Goal: Navigation & Orientation: Find specific page/section

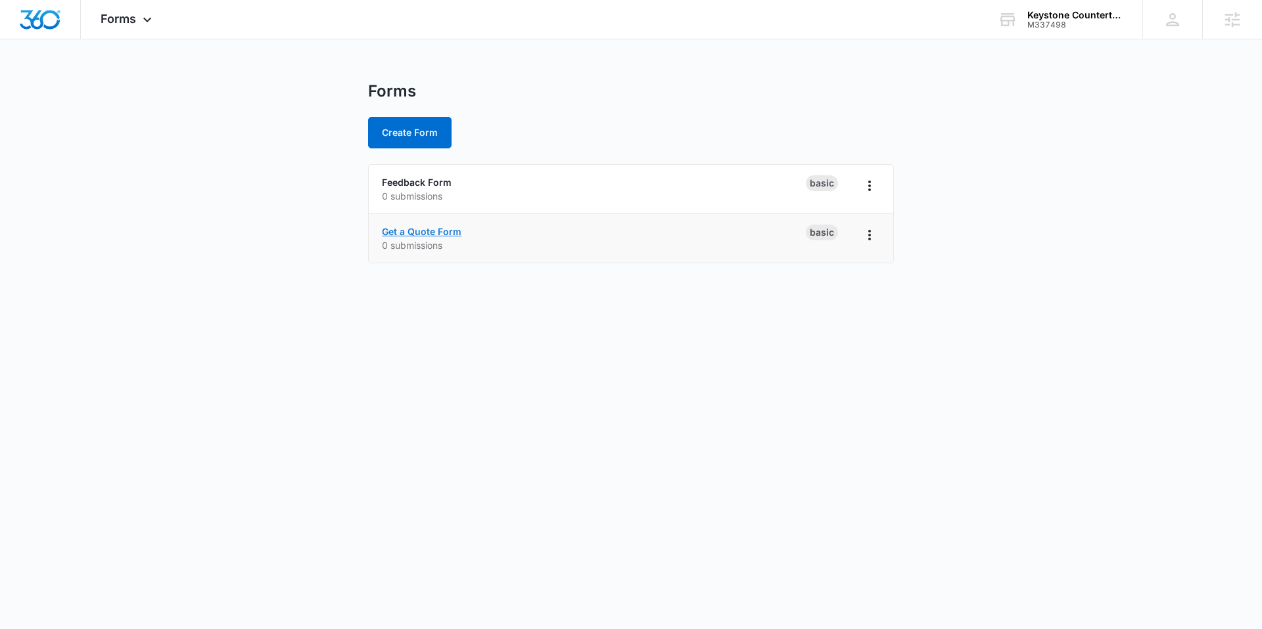
click at [433, 231] on link "Get a Quote Form" at bounding box center [422, 231] width 80 height 11
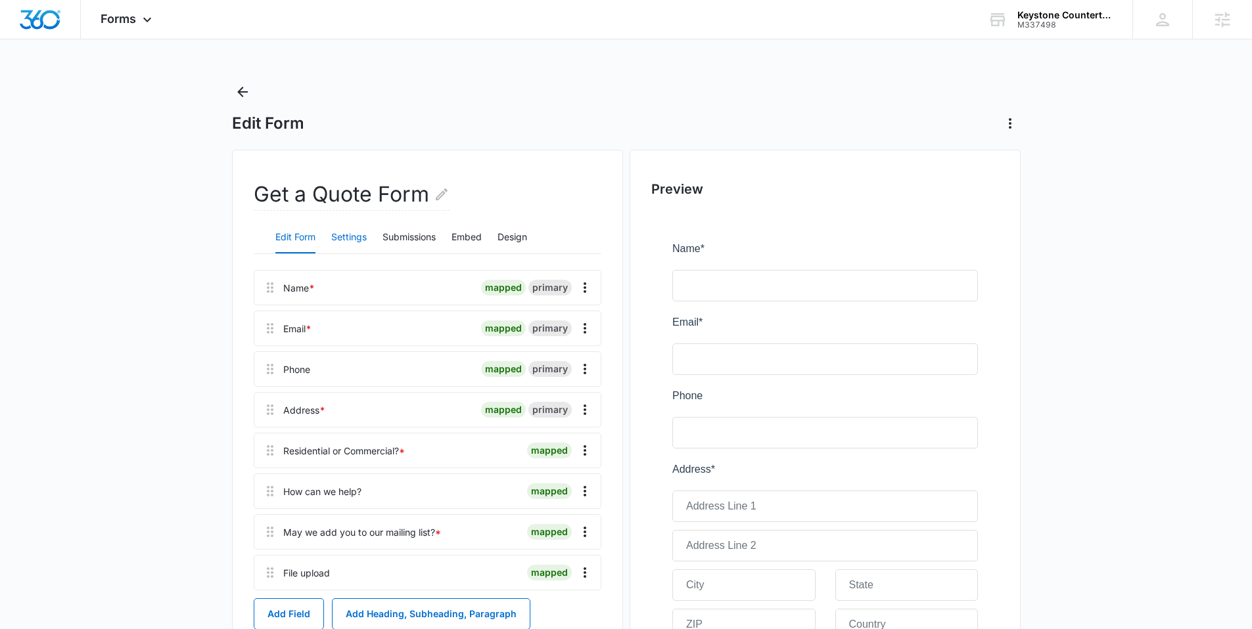
click at [344, 234] on button "Settings" at bounding box center [348, 238] width 35 height 32
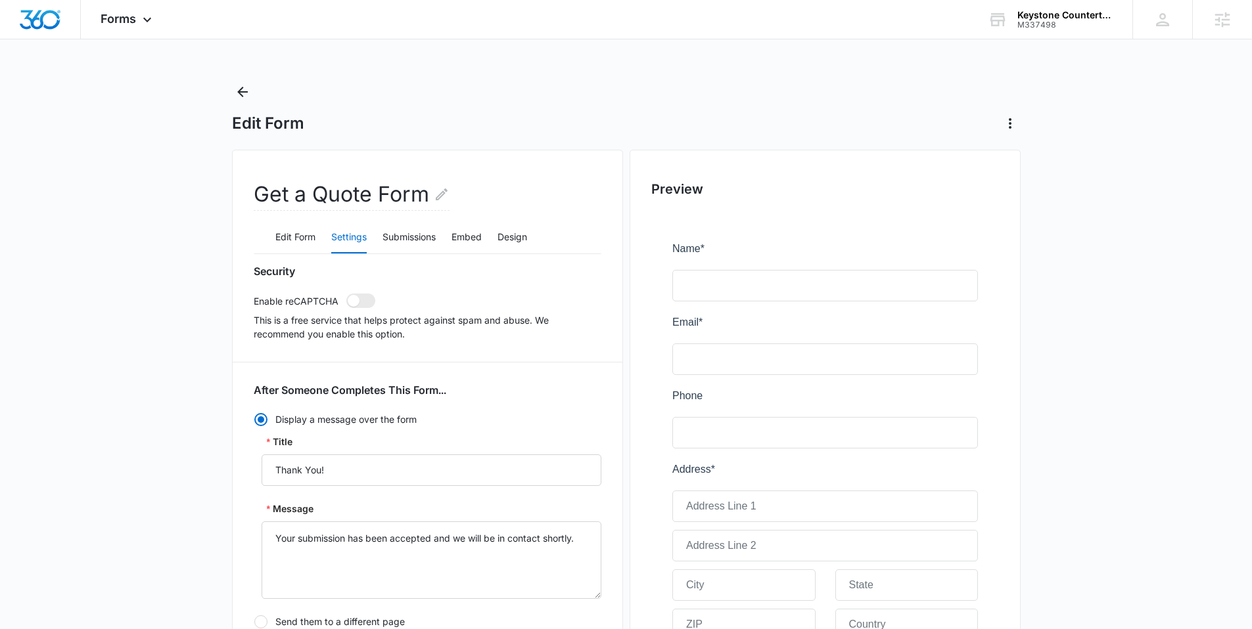
click at [362, 309] on div "Security Enable reCAPTCHA This is a free service that helps protect against spa…" at bounding box center [428, 303] width 348 height 76
click at [363, 299] on span at bounding box center [360, 301] width 29 height 14
click at [346, 294] on input "checkbox" at bounding box center [346, 293] width 1 height 1
checkbox input "true"
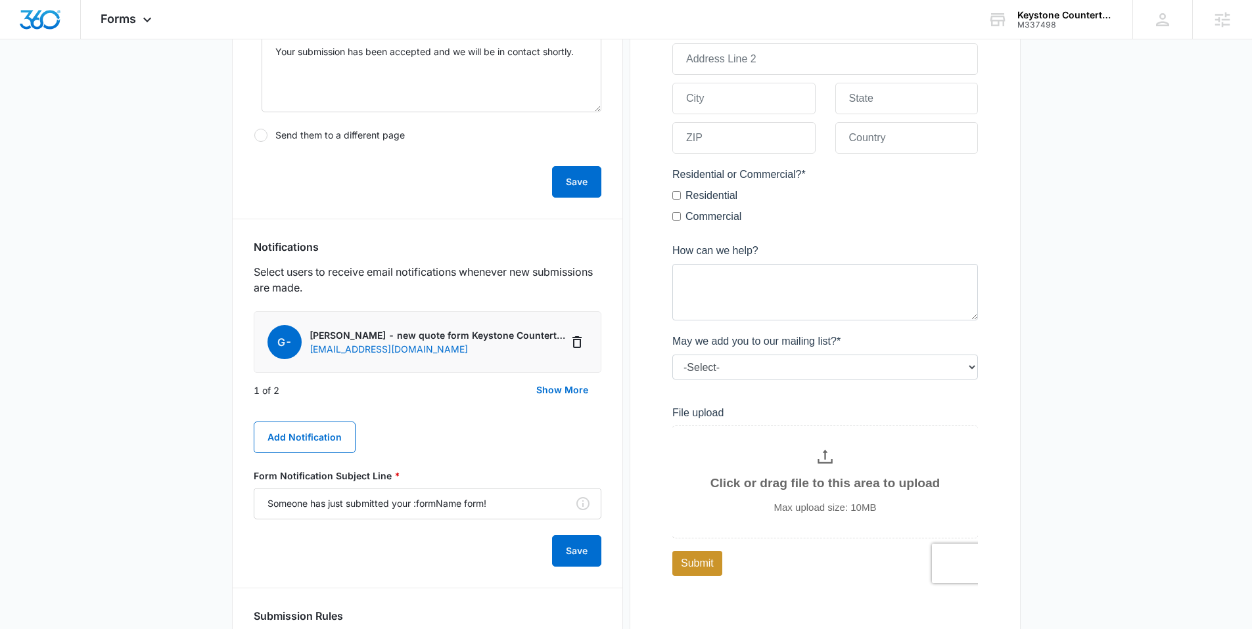
scroll to position [547, 0]
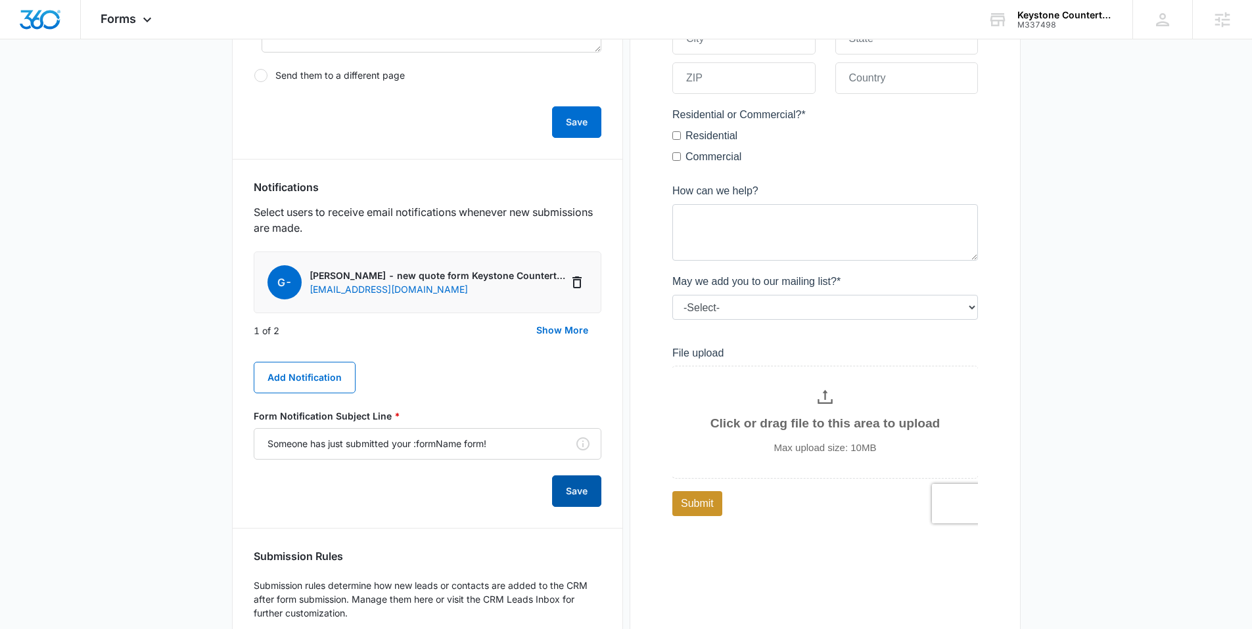
click at [568, 480] on button "Save" at bounding box center [576, 492] width 49 height 32
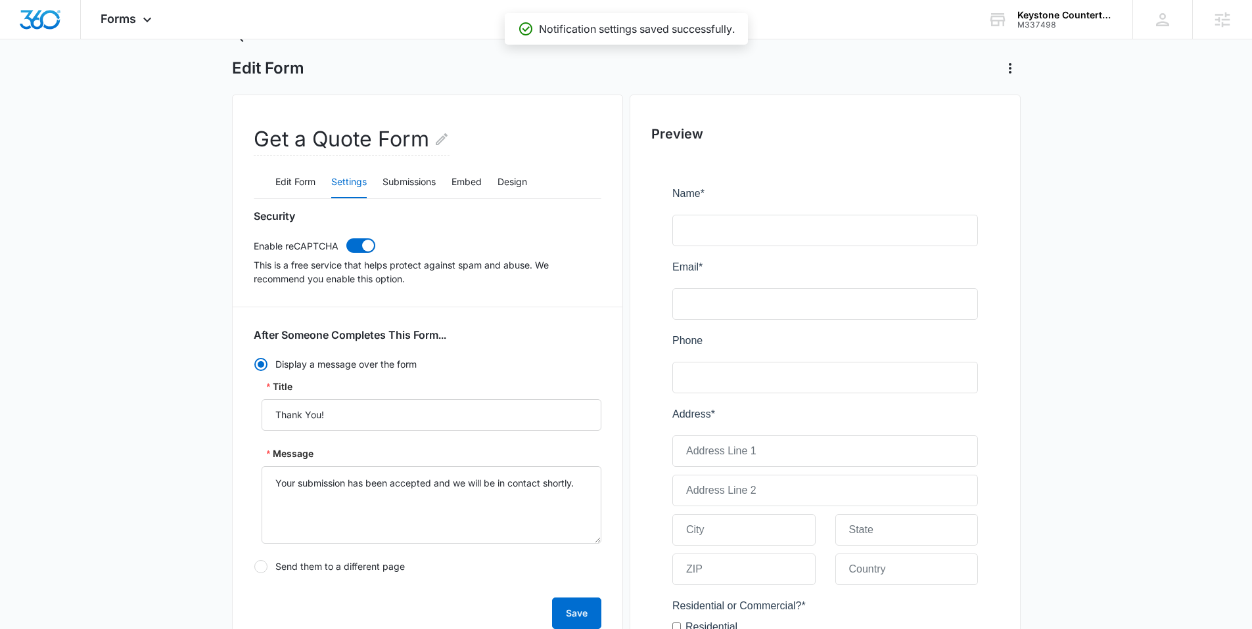
scroll to position [51, 0]
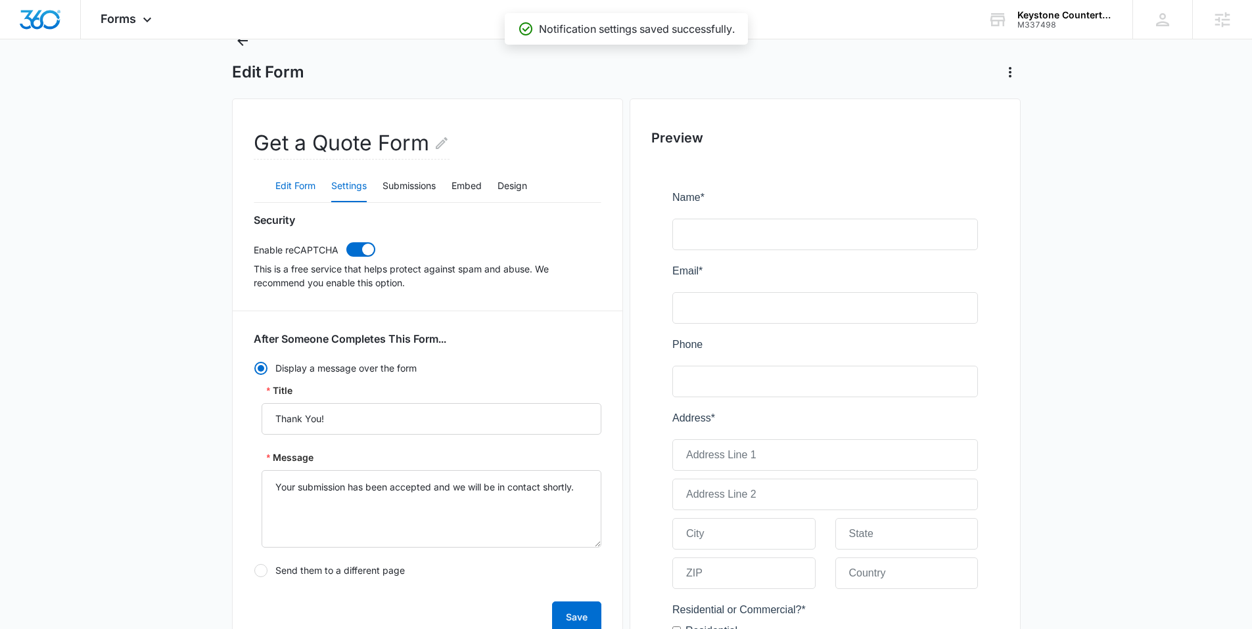
click at [296, 190] on button "Edit Form" at bounding box center [295, 187] width 40 height 32
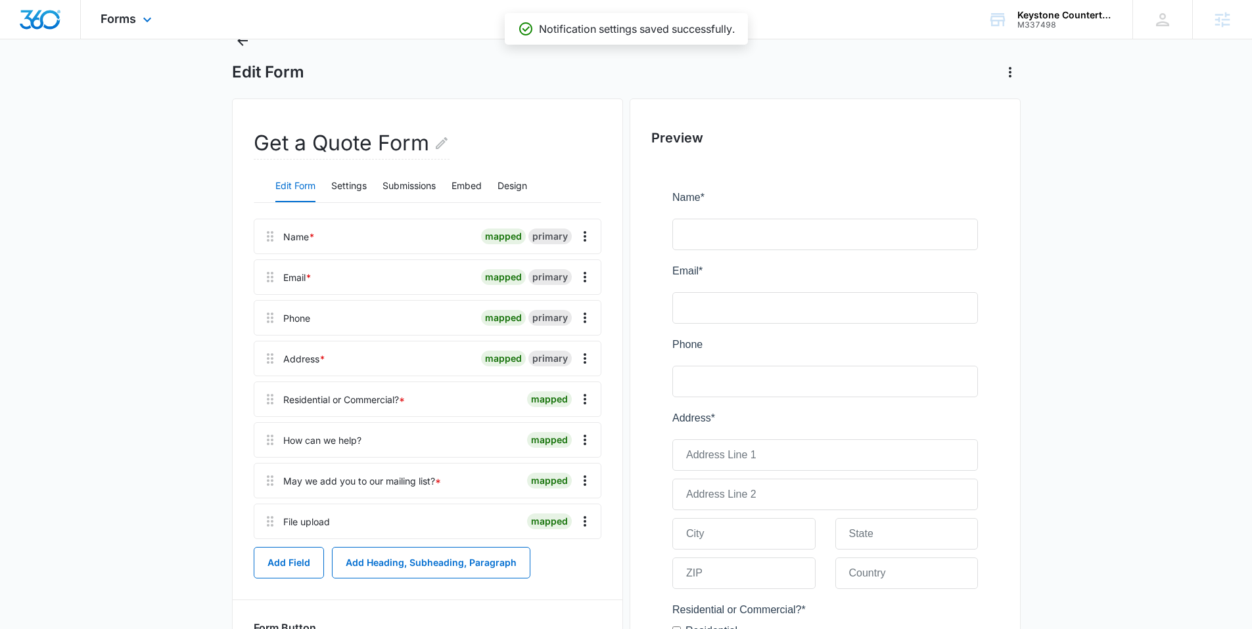
click at [35, 24] on img "Dashboard" at bounding box center [40, 20] width 42 height 20
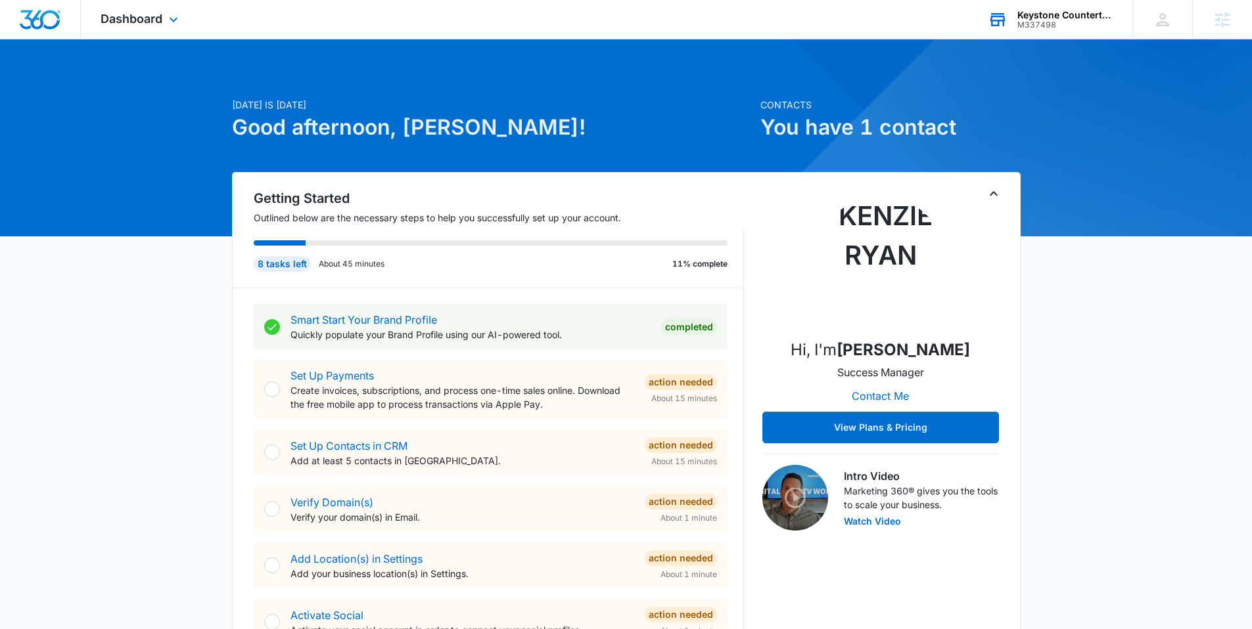
click at [1064, 26] on div "M337498" at bounding box center [1065, 24] width 96 height 9
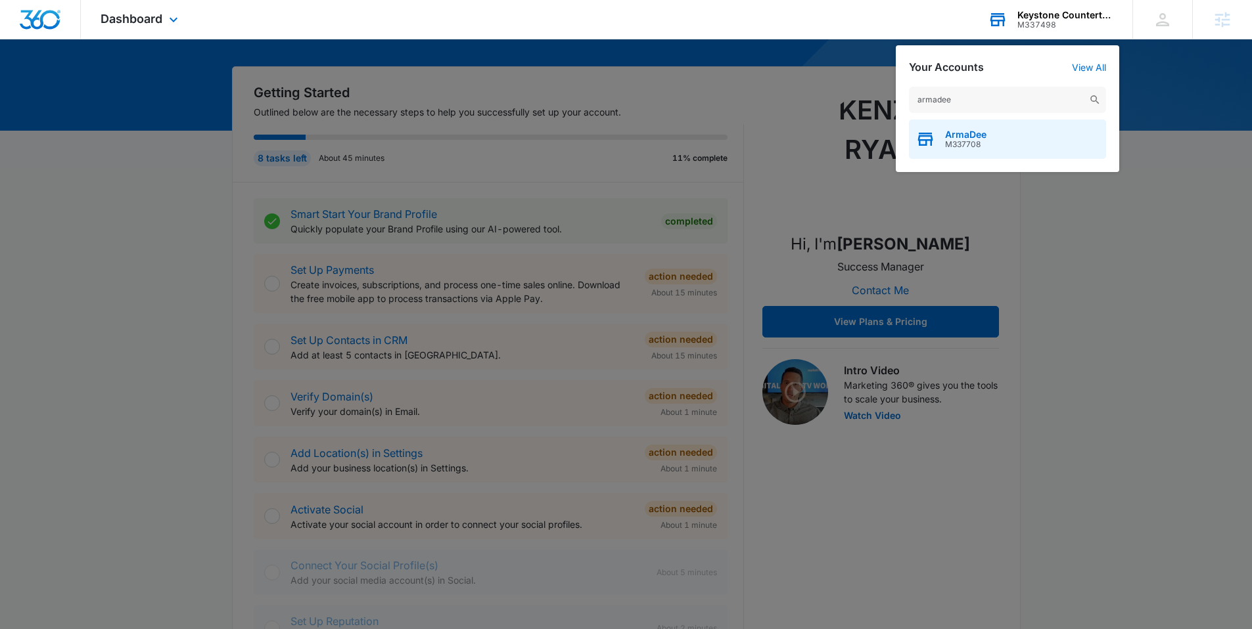
type input "armadee"
click at [962, 147] on span "M337708" at bounding box center [965, 144] width 41 height 9
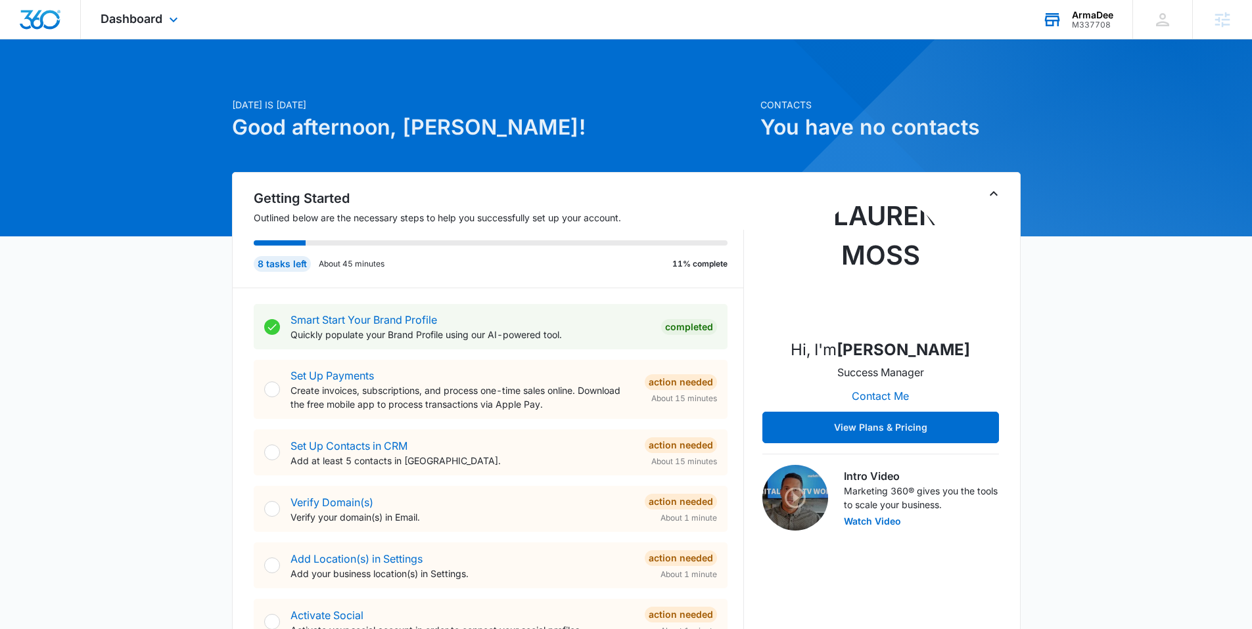
click at [162, 29] on div "Dashboard Apps Reputation Websites Forms CRM Email Social Shop Content Ads Inte…" at bounding box center [141, 19] width 120 height 39
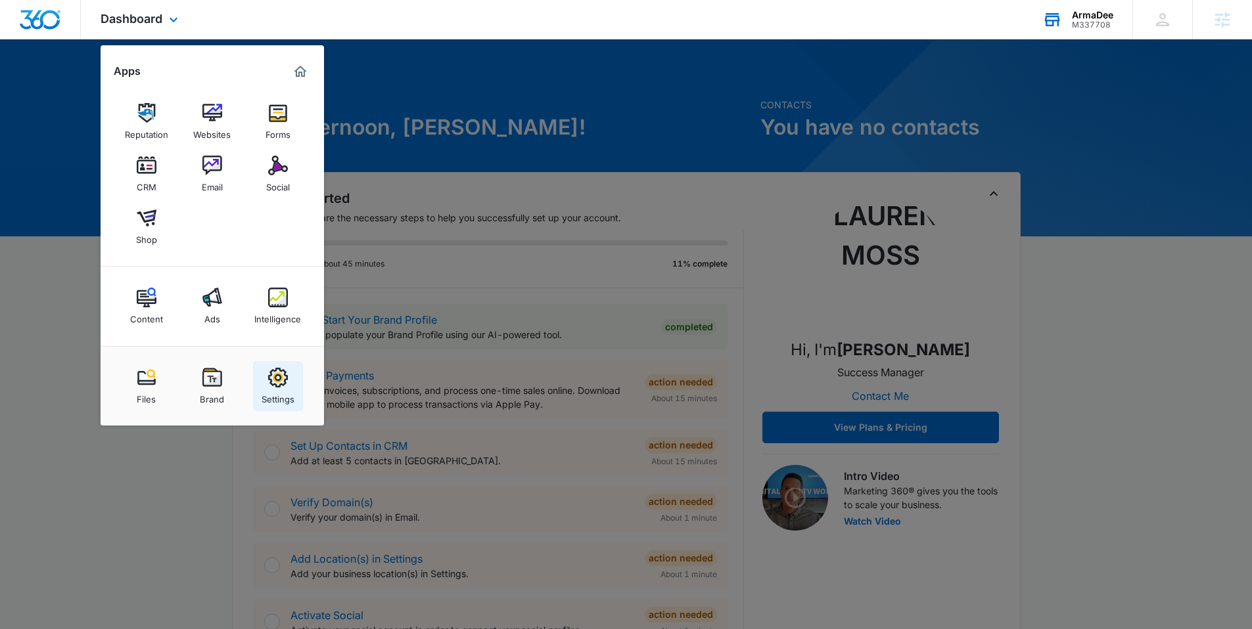
click at [294, 382] on link "Settings" at bounding box center [278, 386] width 50 height 50
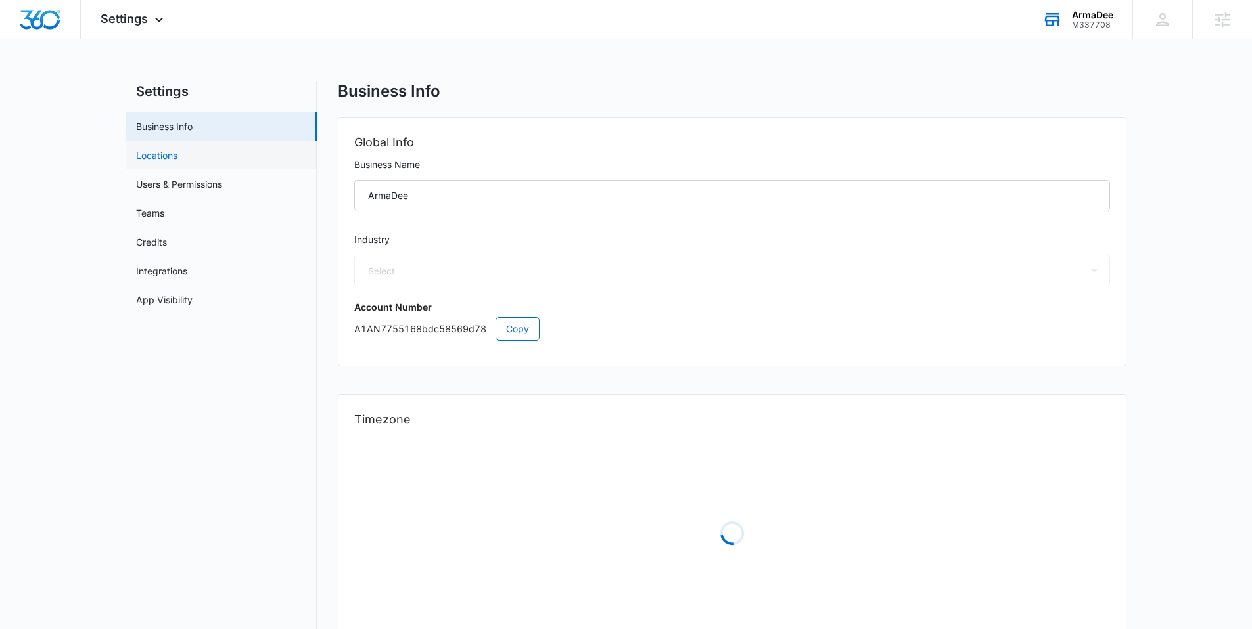
select select "52"
select select "US"
select select "America/[GEOGRAPHIC_DATA]"
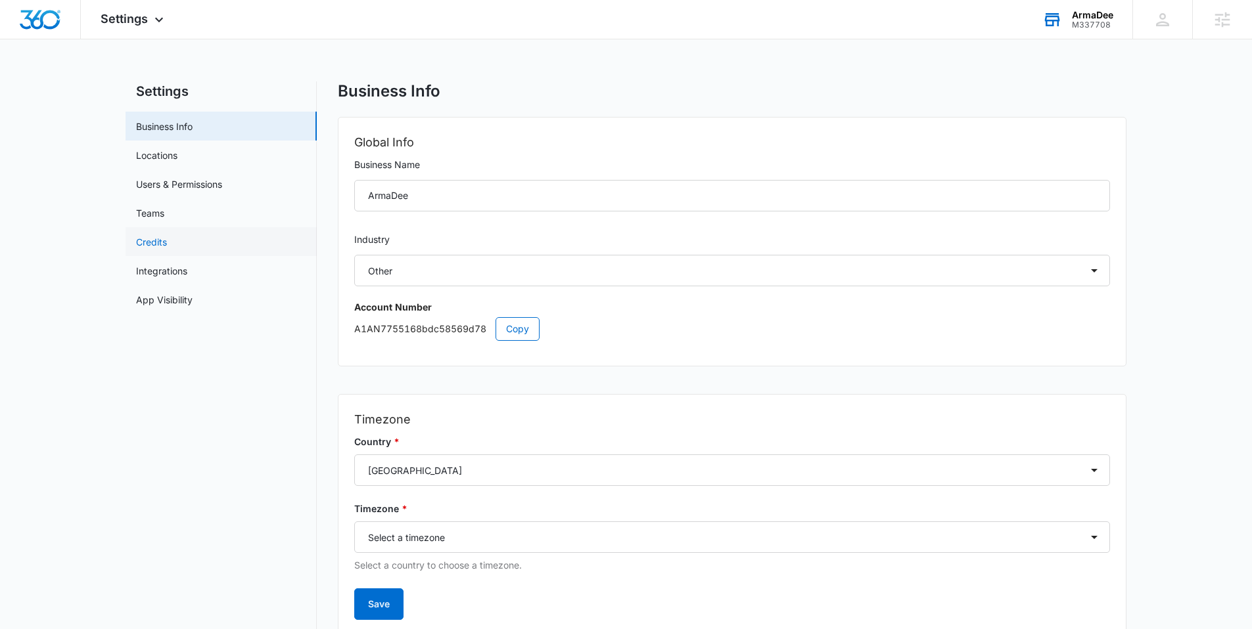
click at [162, 235] on link "Credits" at bounding box center [151, 242] width 31 height 14
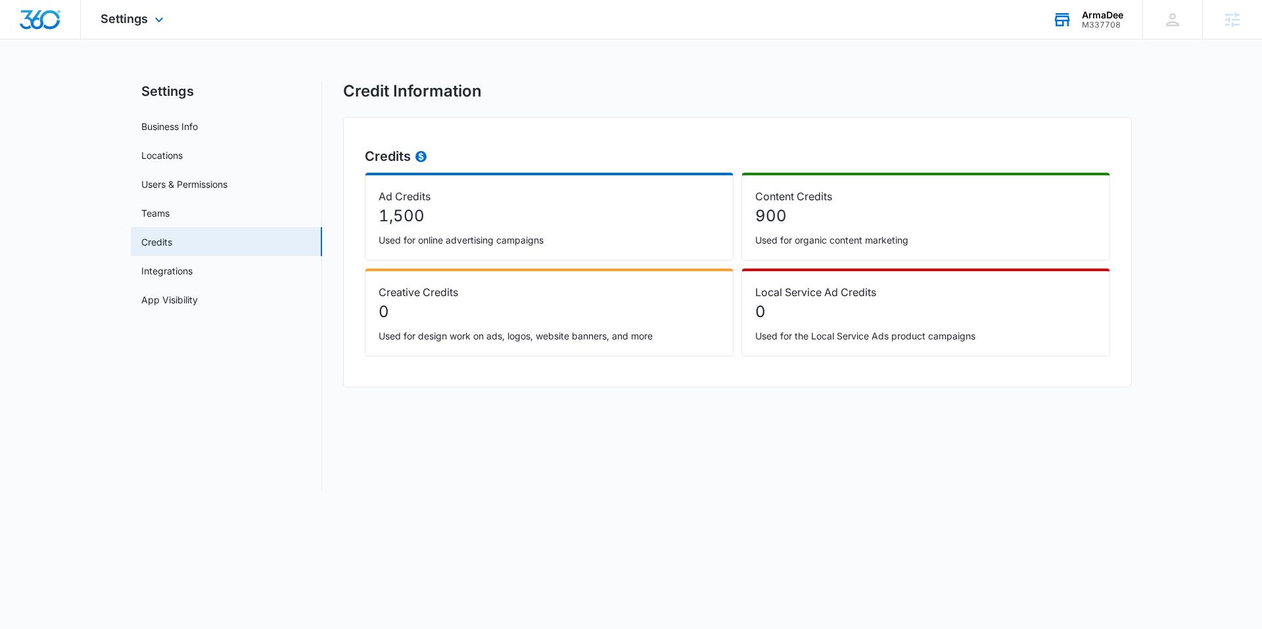
click at [41, 14] on img "Dashboard" at bounding box center [40, 20] width 42 height 20
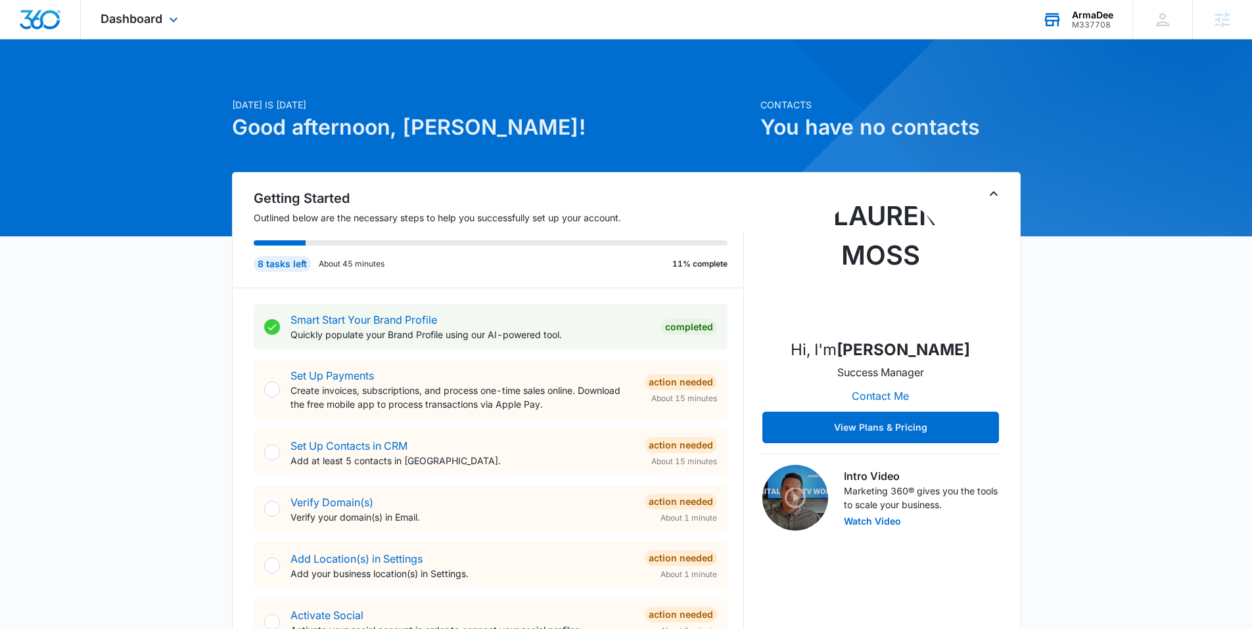
click at [146, 10] on div "Dashboard Apps Reputation Websites Forms CRM Email Social Shop Content Ads Inte…" at bounding box center [141, 19] width 120 height 39
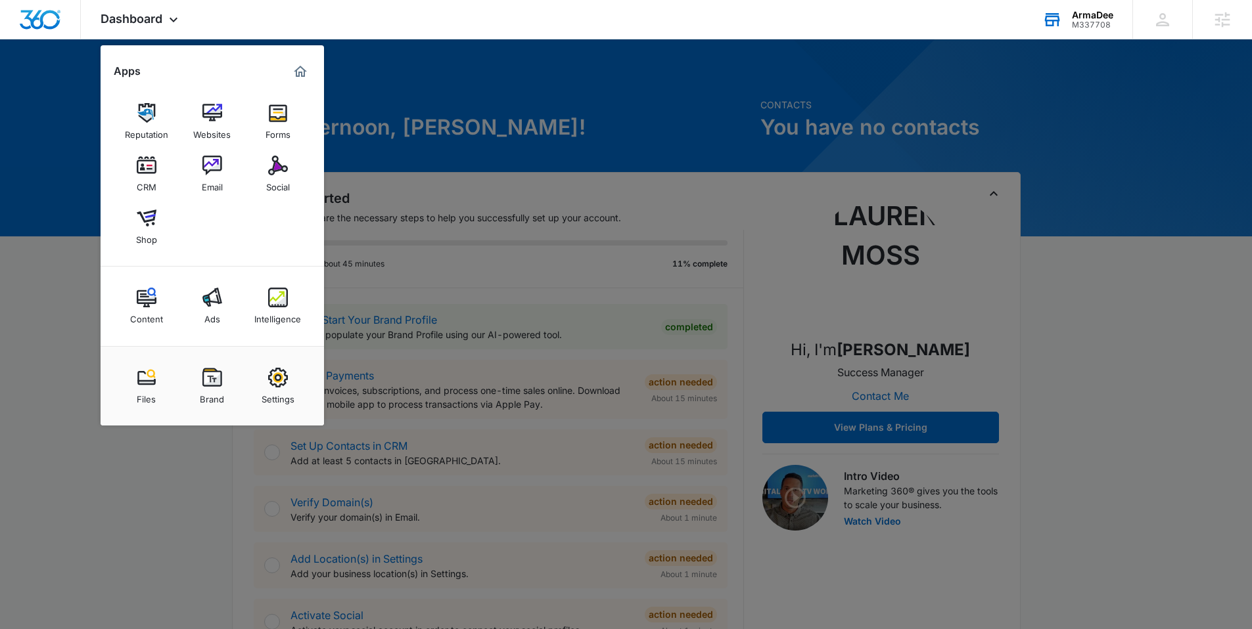
click at [503, 91] on div at bounding box center [626, 314] width 1252 height 629
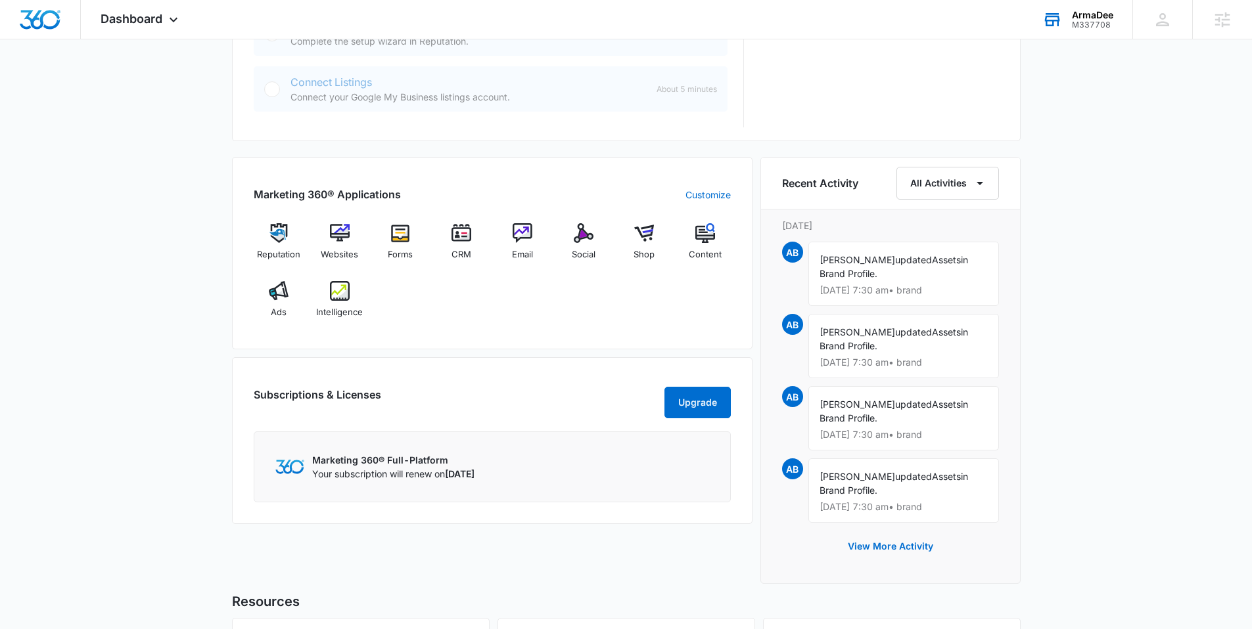
scroll to position [774, 0]
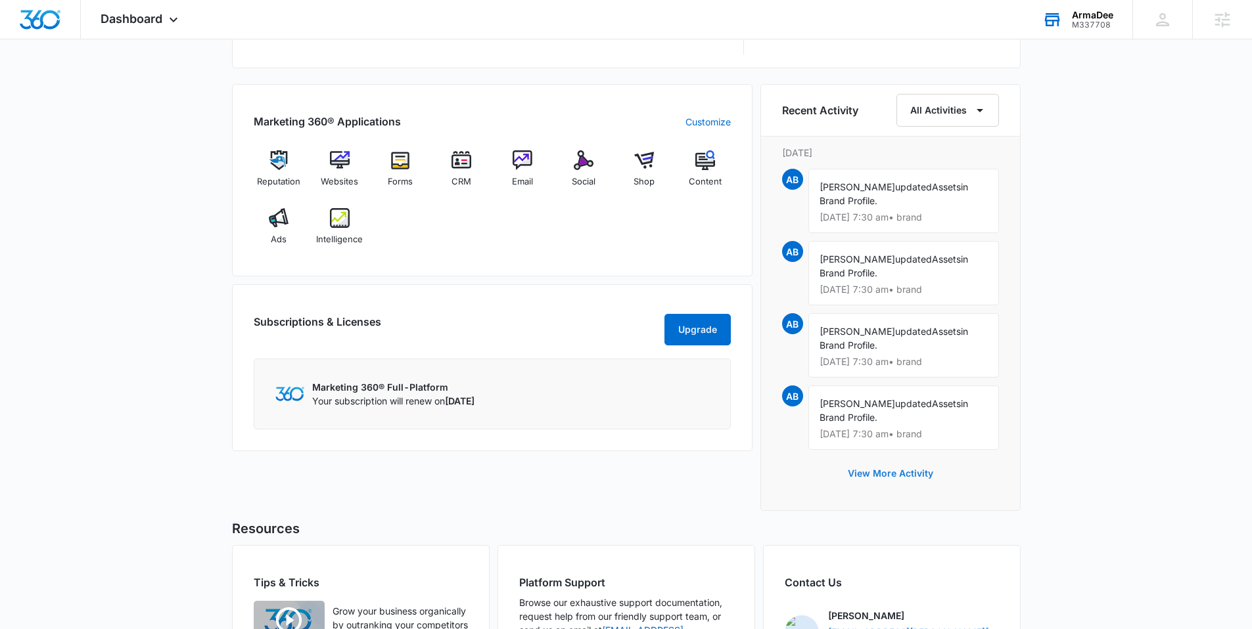
click at [892, 474] on button "View More Activity" at bounding box center [890, 474] width 112 height 32
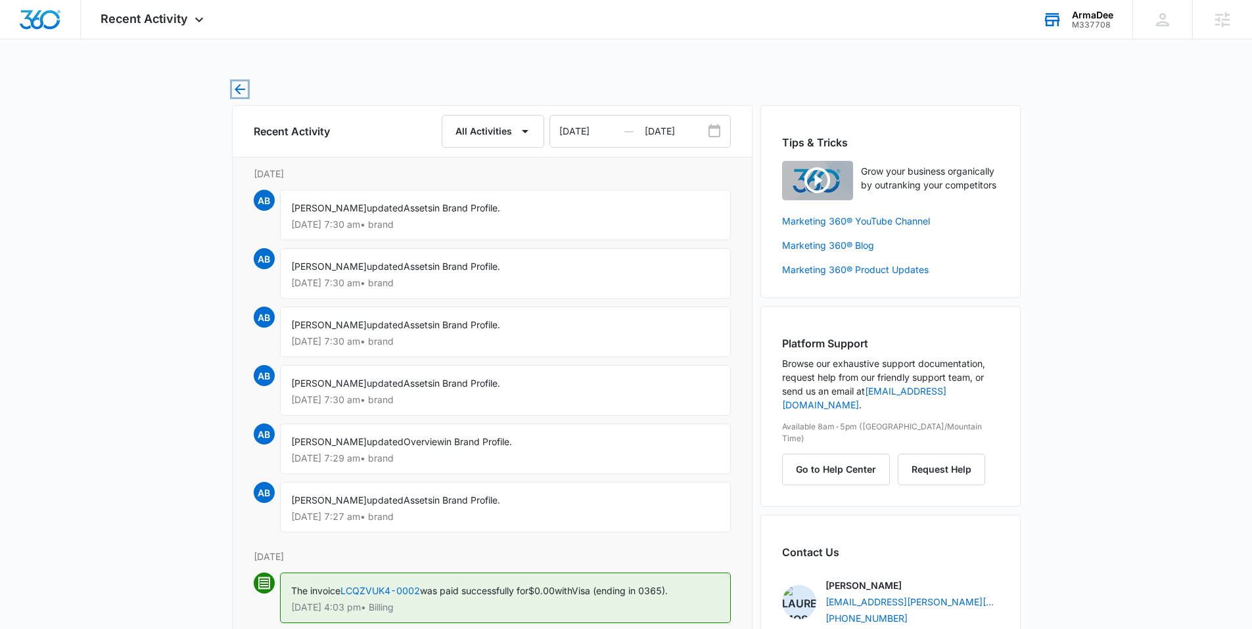
click at [234, 91] on icon "button" at bounding box center [240, 89] width 16 height 16
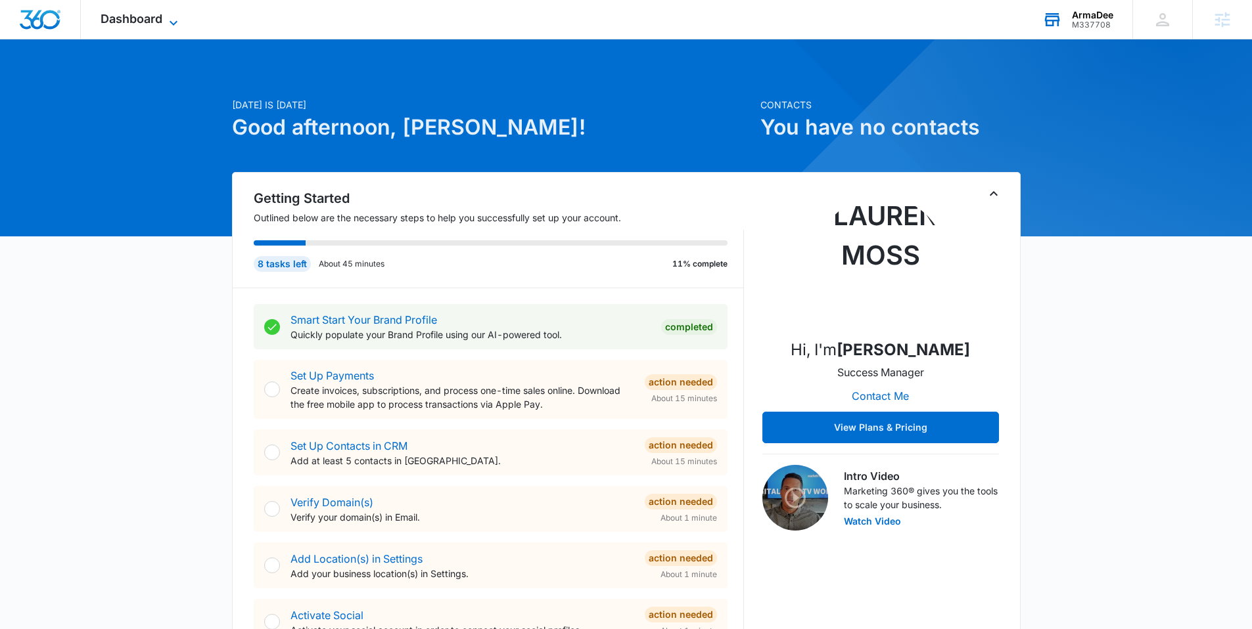
click at [171, 17] on icon at bounding box center [174, 23] width 16 height 16
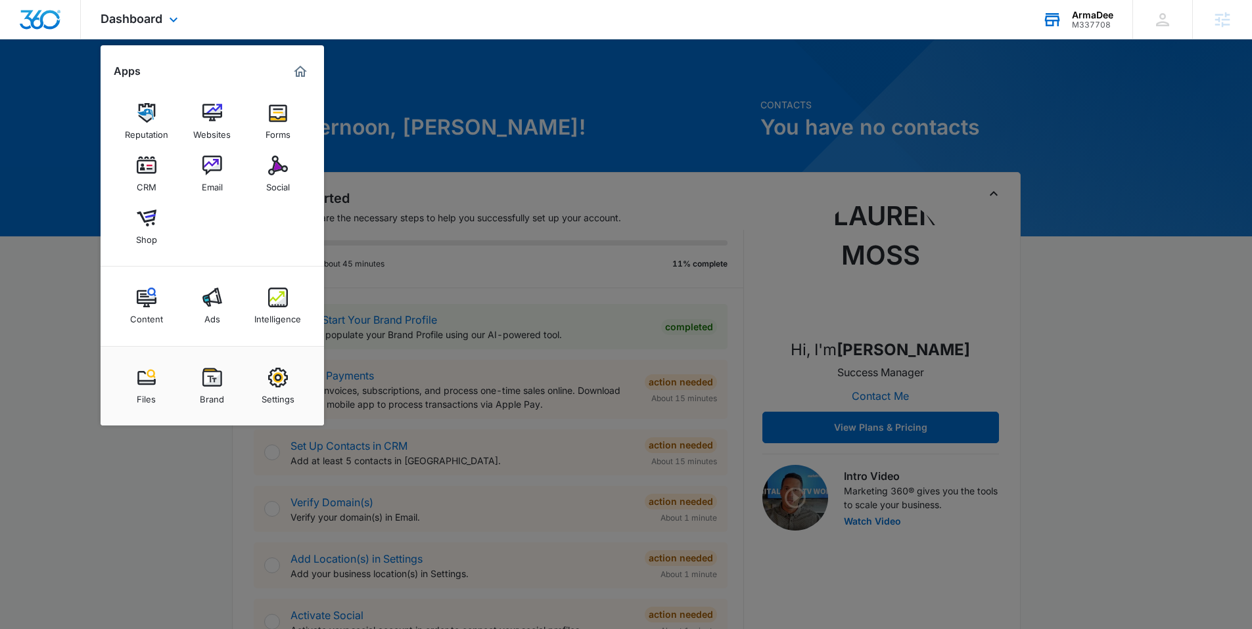
click at [216, 355] on div "Files Brand Settings" at bounding box center [212, 386] width 223 height 80
click at [215, 380] on img at bounding box center [212, 378] width 20 height 20
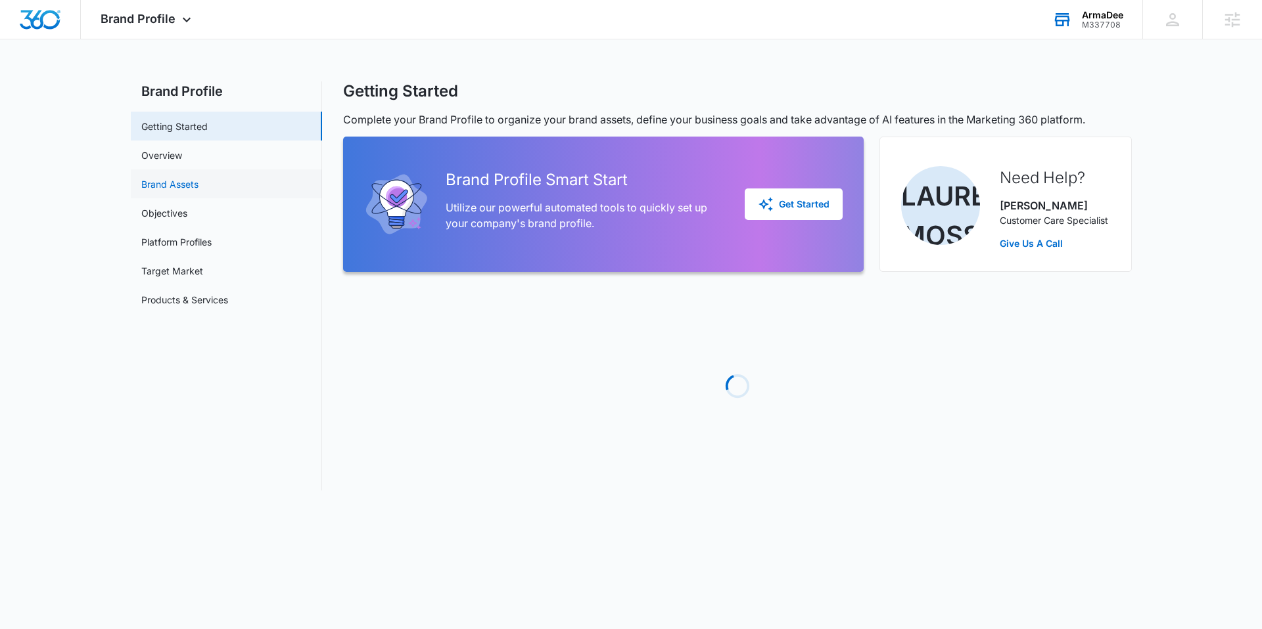
click at [192, 177] on link "Brand Assets" at bounding box center [169, 184] width 57 height 14
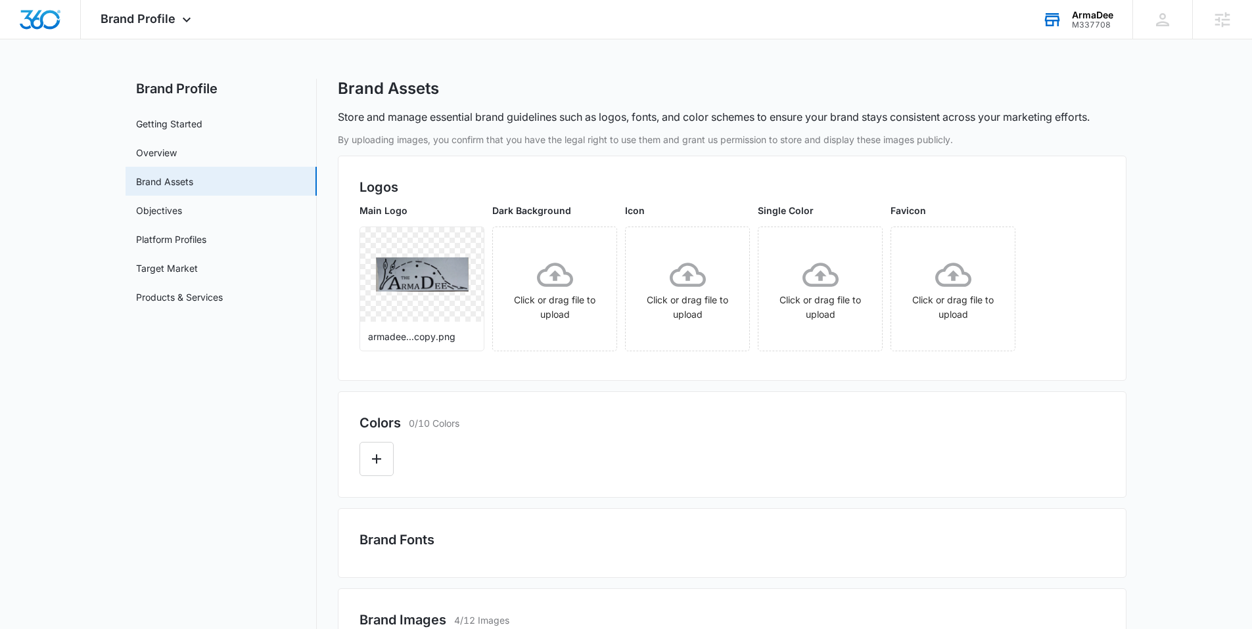
scroll to position [11, 0]
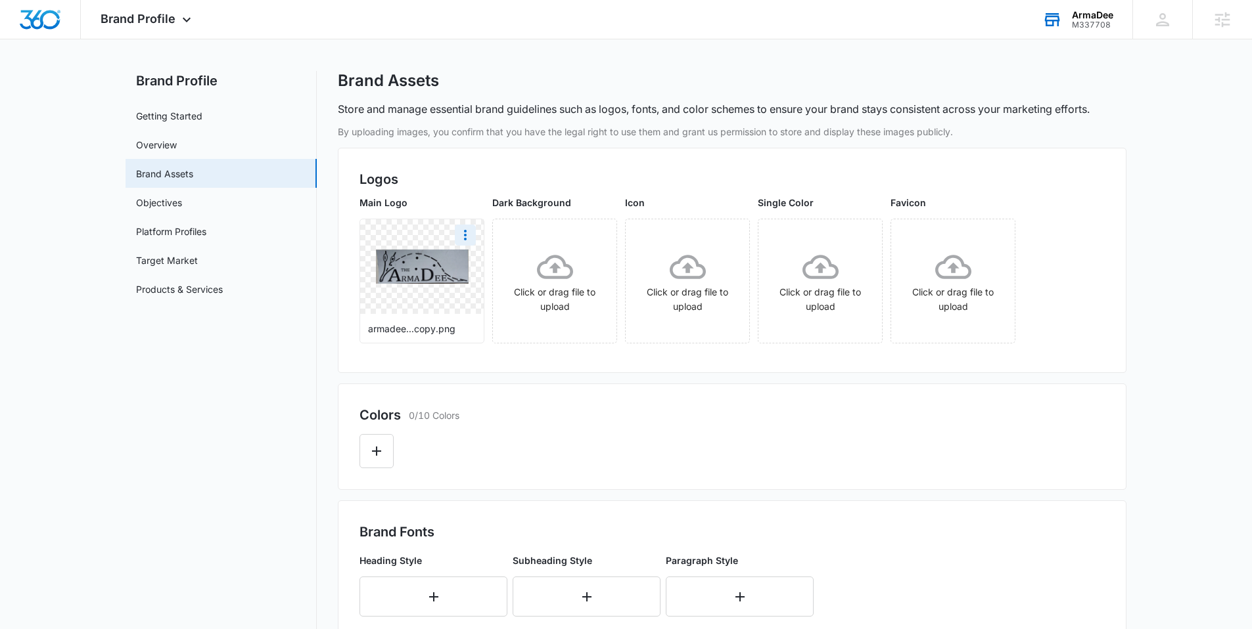
click at [436, 273] on img at bounding box center [422, 267] width 93 height 34
click at [37, 12] on img "Dashboard" at bounding box center [40, 20] width 42 height 20
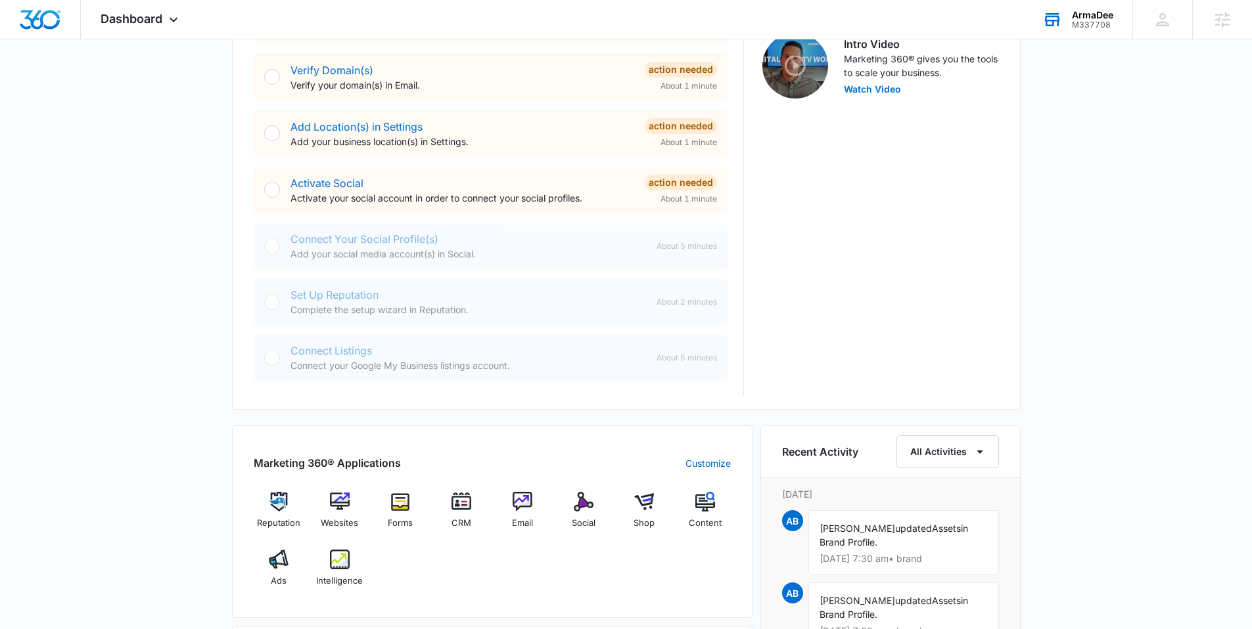
scroll to position [481, 0]
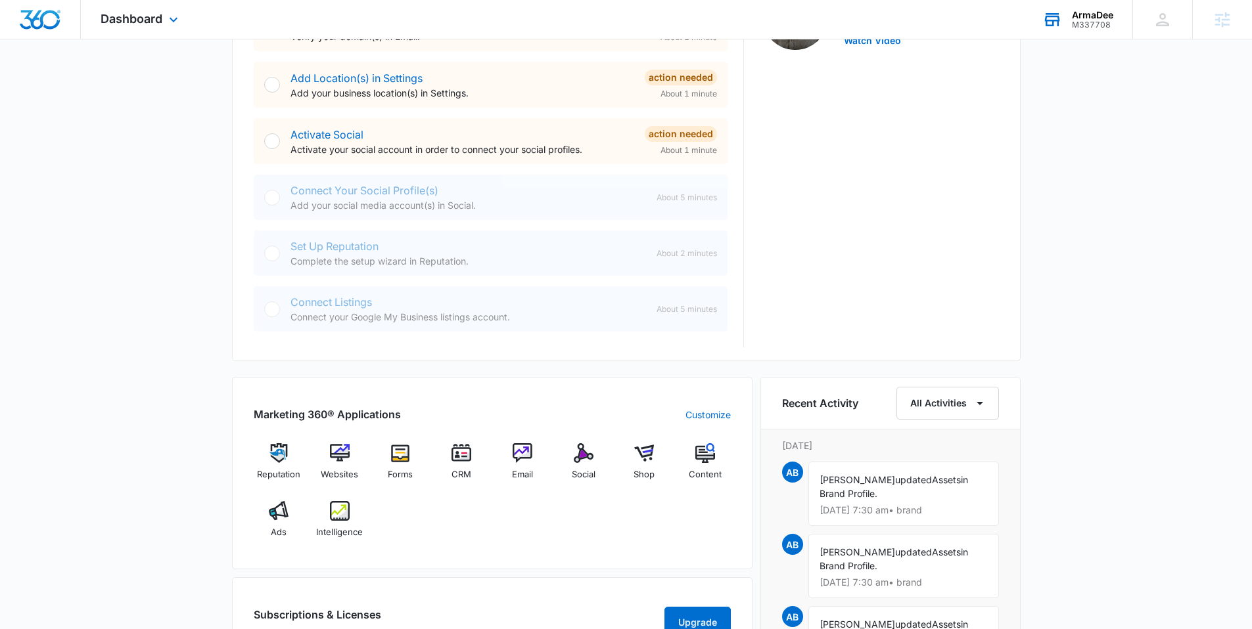
click at [127, 1] on div "Dashboard Apps Reputation Websites Forms CRM Email Social Shop Content Ads Inte…" at bounding box center [141, 19] width 120 height 39
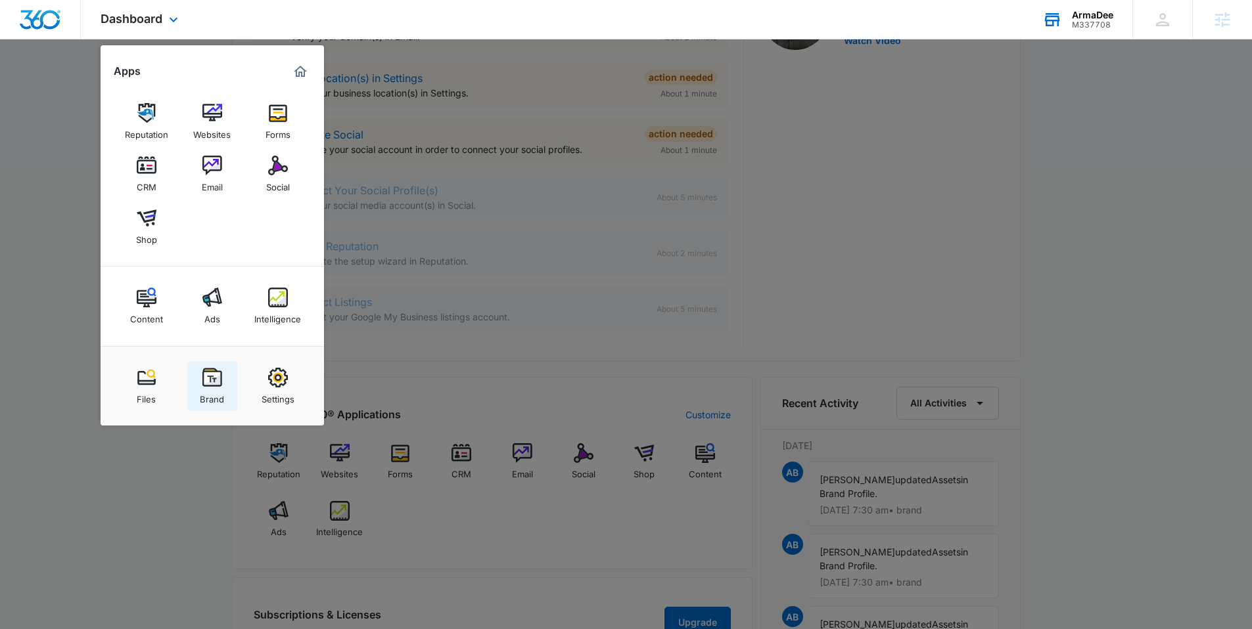
click at [202, 373] on img at bounding box center [212, 378] width 20 height 20
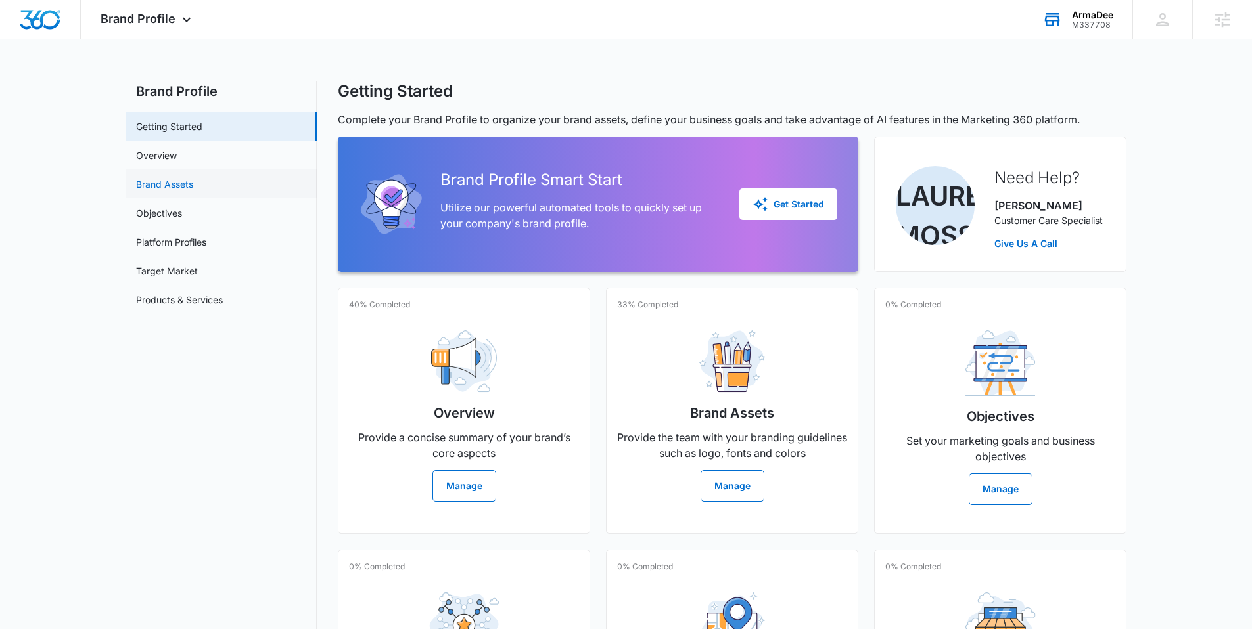
click at [185, 191] on link "Brand Assets" at bounding box center [164, 184] width 57 height 14
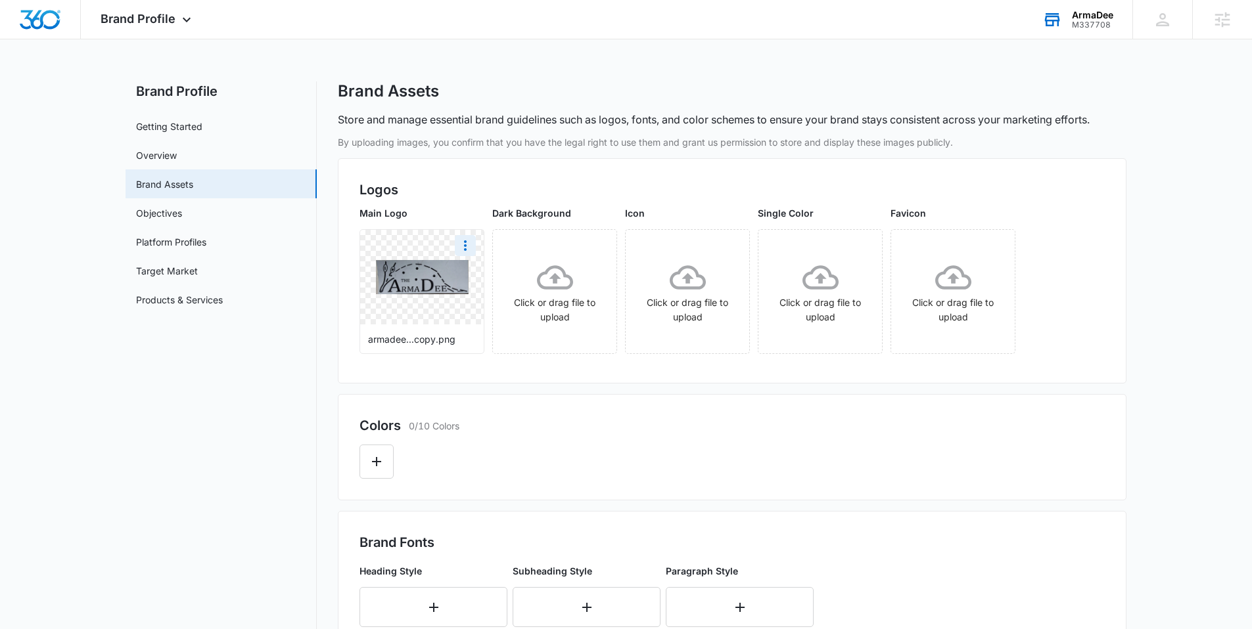
click at [426, 292] on img at bounding box center [422, 277] width 93 height 34
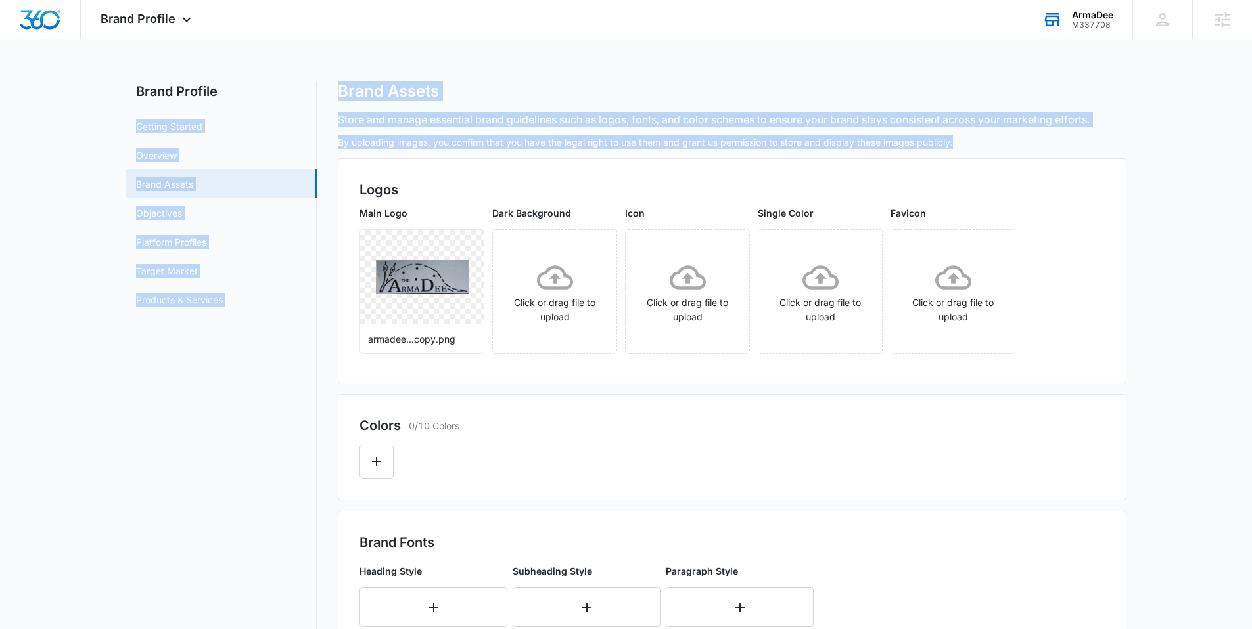
drag, startPoint x: 1005, startPoint y: 141, endPoint x: 309, endPoint y: 89, distance: 697.1
click at [309, 89] on div "Brand Profile Getting Started Overview Brand Assets Objectives Platform Profile…" at bounding box center [625, 548] width 1001 height 935
click at [310, 89] on h2 "Brand Profile" at bounding box center [220, 91] width 191 height 20
drag, startPoint x: 997, startPoint y: 150, endPoint x: 322, endPoint y: 80, distance: 679.1
click at [338, 93] on div "Brand Assets Store and manage essential brand guidelines such as logos, fonts, …" at bounding box center [732, 548] width 788 height 935
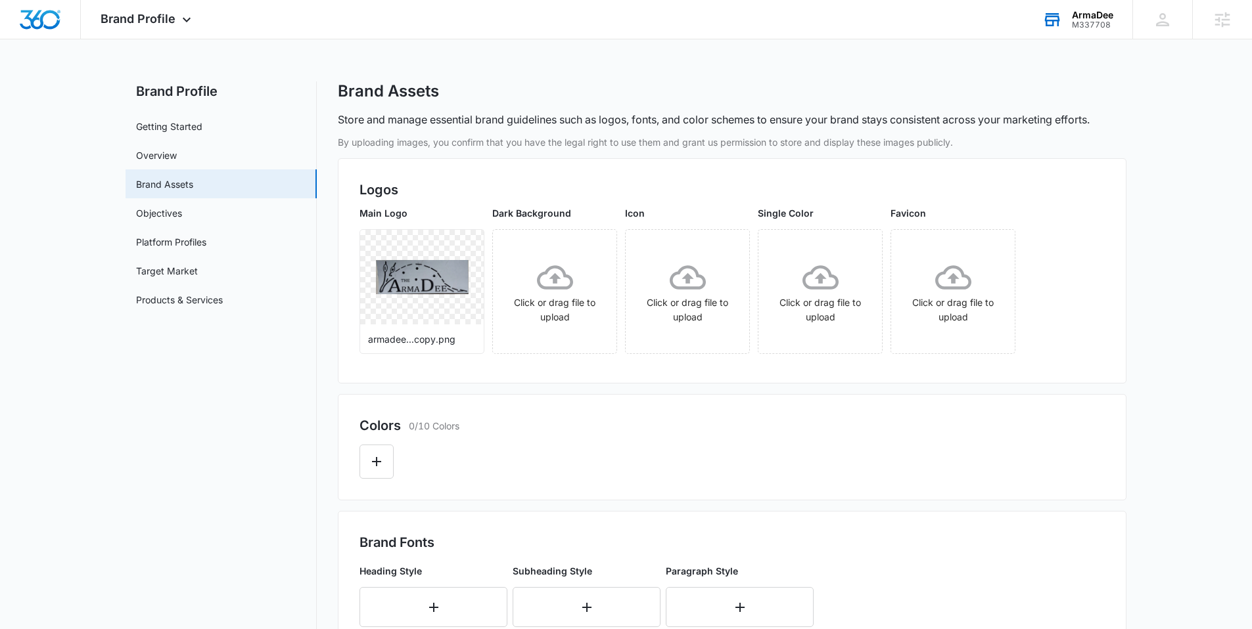
click at [321, 79] on div "Brand Profile Apps Reputation Websites Forms CRM Email Social Shop Content Ads …" at bounding box center [626, 516] width 1252 height 1032
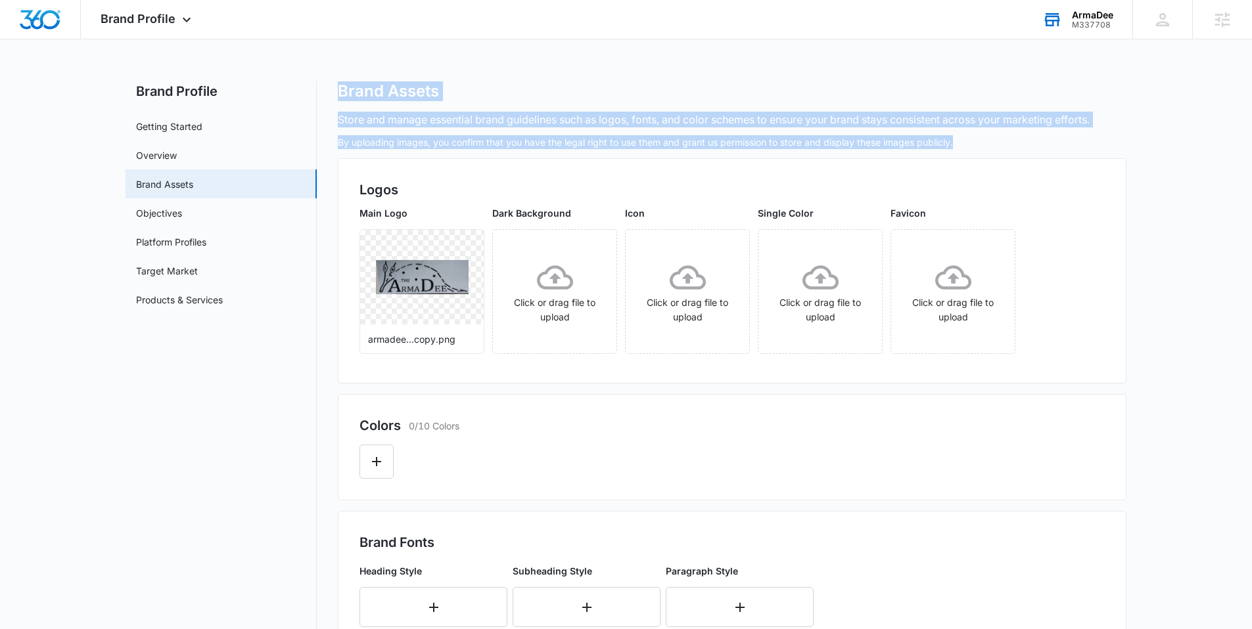
drag, startPoint x: 335, startPoint y: 89, endPoint x: 1002, endPoint y: 146, distance: 669.4
click at [1002, 146] on div "Brand Profile Getting Started Overview Brand Assets Objectives Platform Profile…" at bounding box center [625, 548] width 1001 height 935
click at [1002, 145] on p "By uploading images, you confirm that you have the legal right to use them and …" at bounding box center [732, 142] width 788 height 14
drag, startPoint x: 1001, startPoint y: 146, endPoint x: 325, endPoint y: 61, distance: 681.4
click at [328, 73] on div "Brand Profile Apps Reputation Websites Forms CRM Email Social Shop Content Ads …" at bounding box center [626, 516] width 1252 height 1032
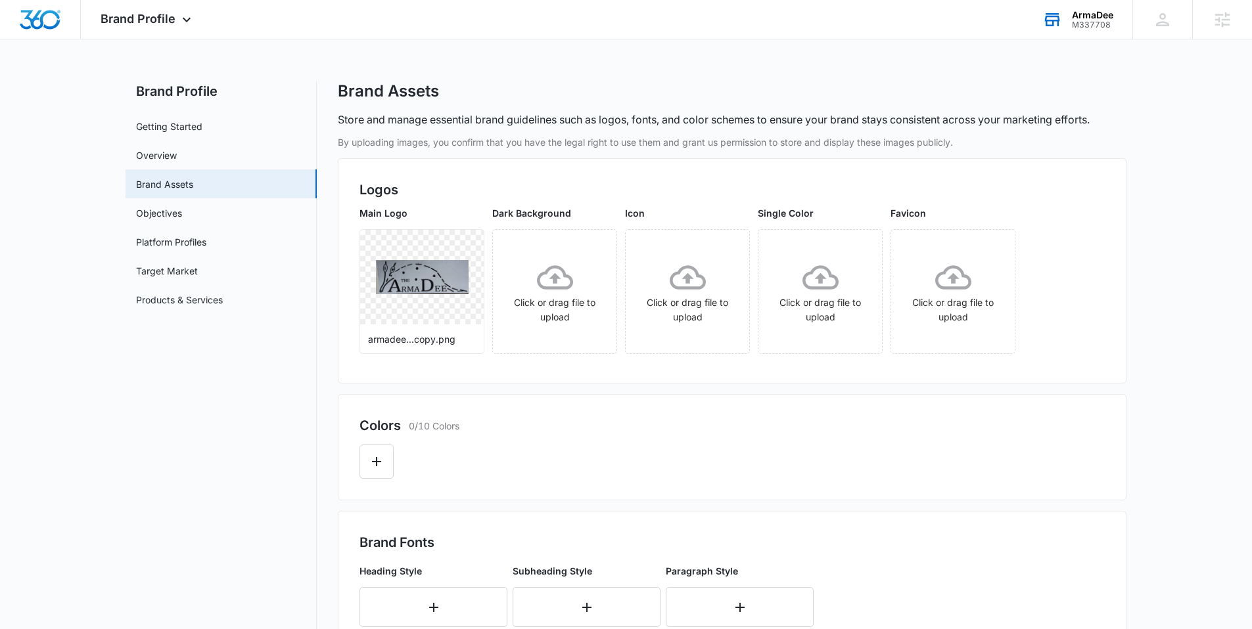
click at [325, 61] on div "Brand Profile Apps Reputation Websites Forms CRM Email Social Shop Content Ads …" at bounding box center [626, 516] width 1252 height 1032
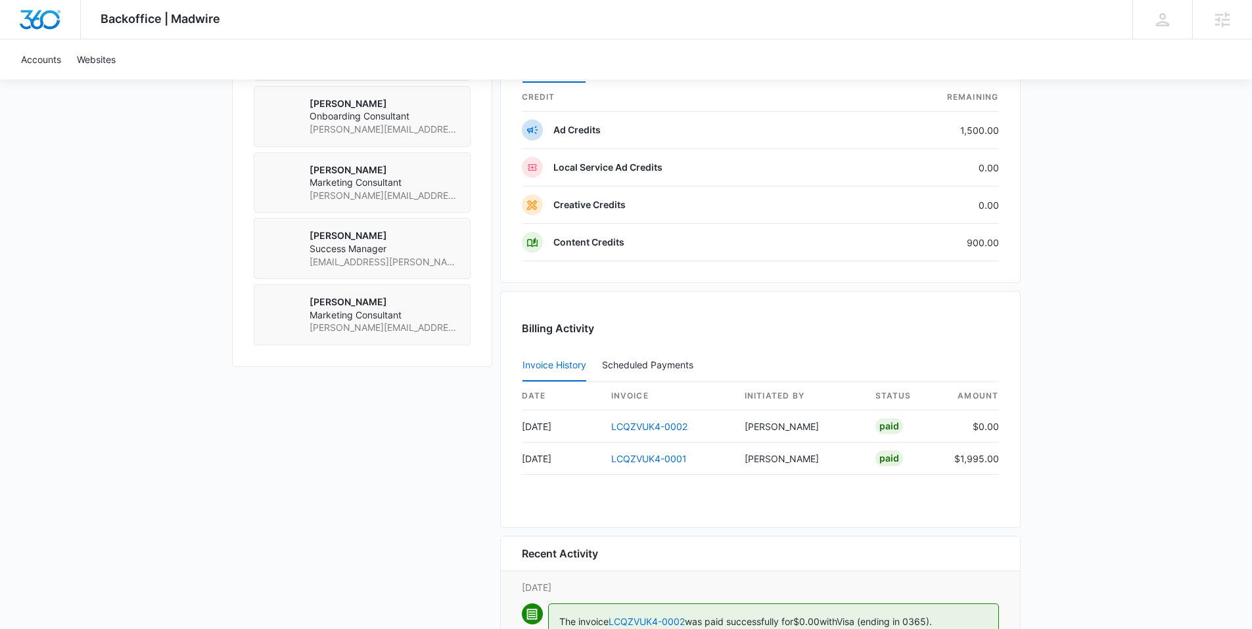
scroll to position [901, 0]
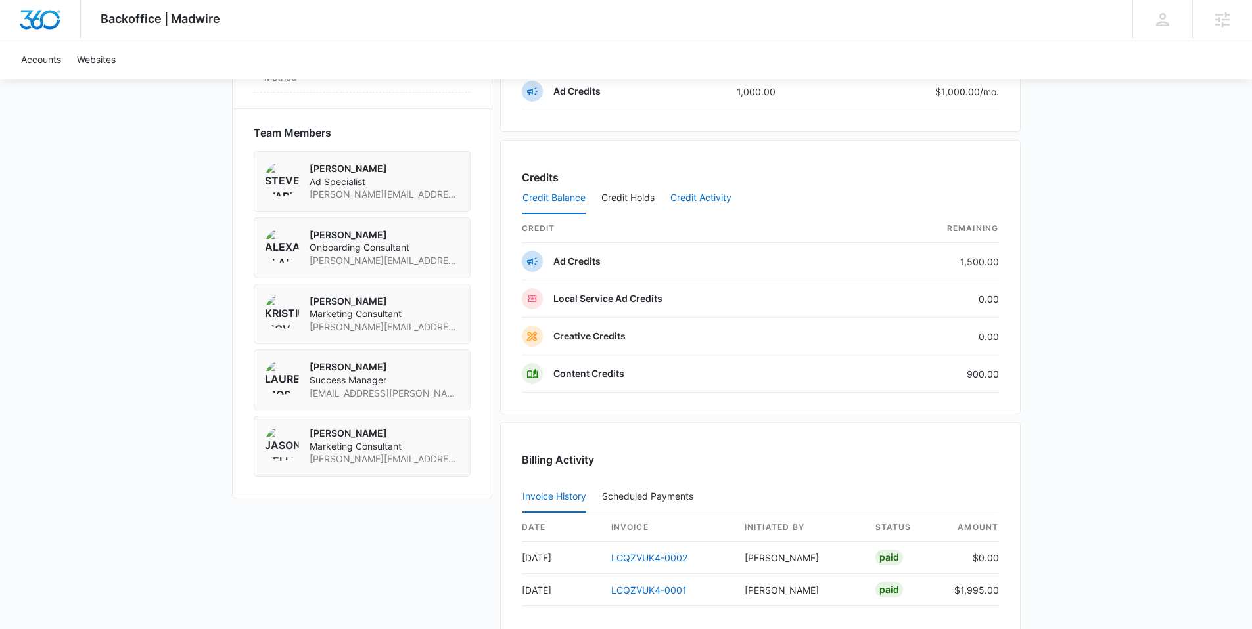
click at [706, 196] on button "Credit Activity" at bounding box center [700, 199] width 61 height 32
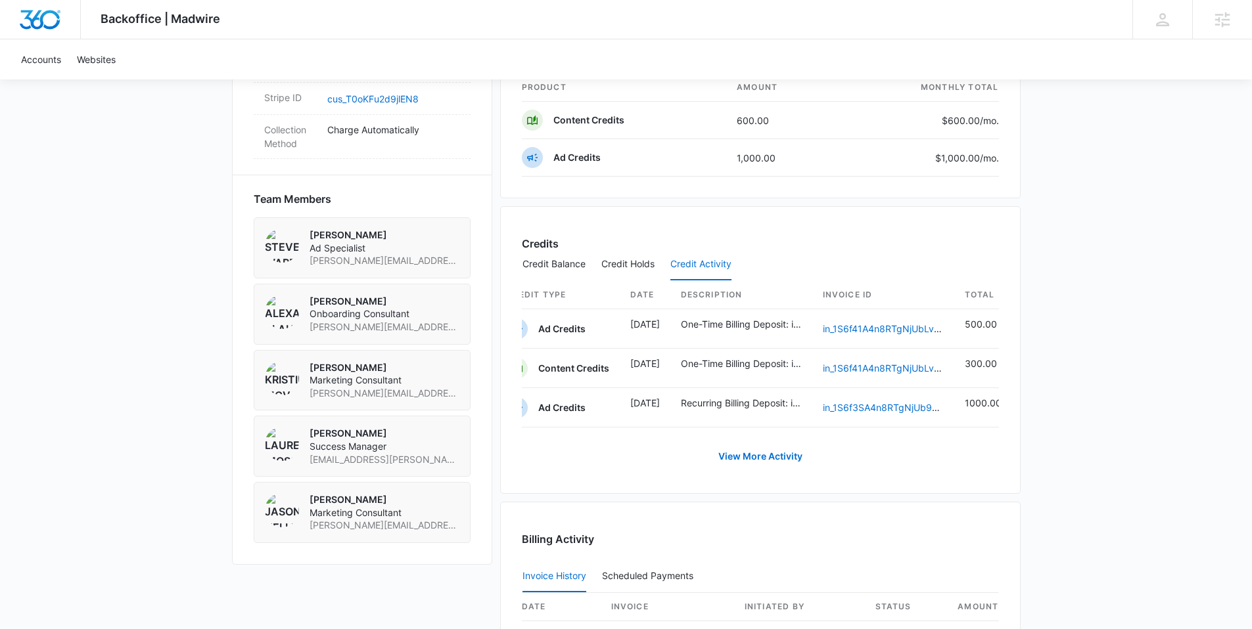
scroll to position [686, 0]
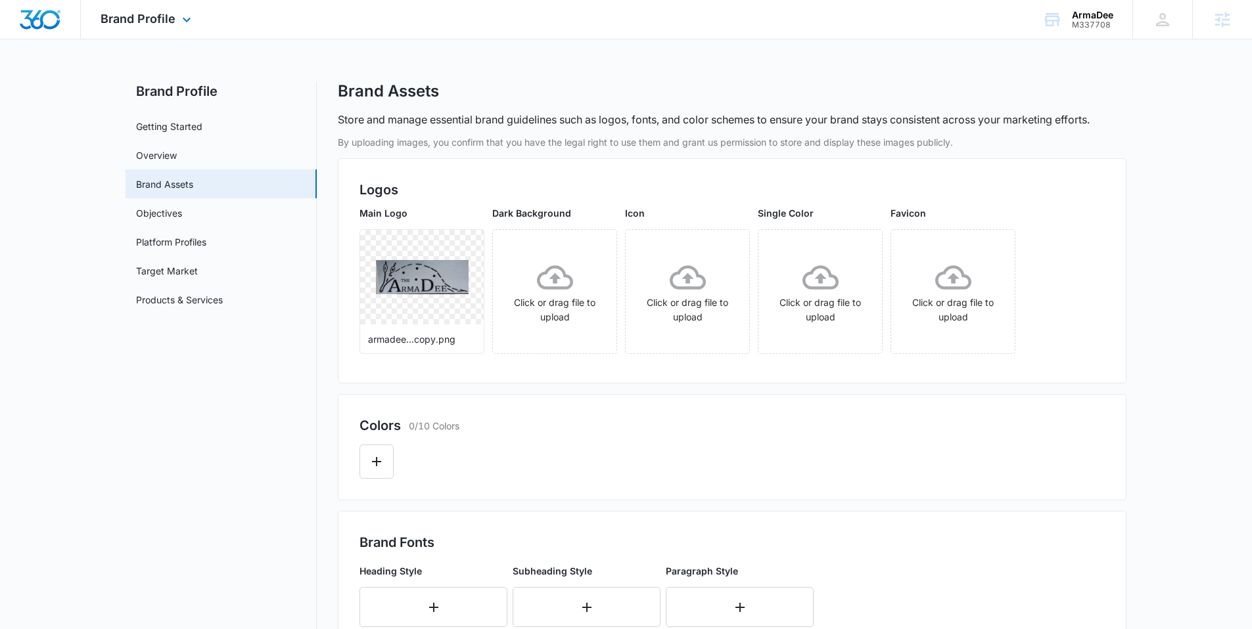
click at [51, 16] on img "Dashboard" at bounding box center [40, 20] width 42 height 20
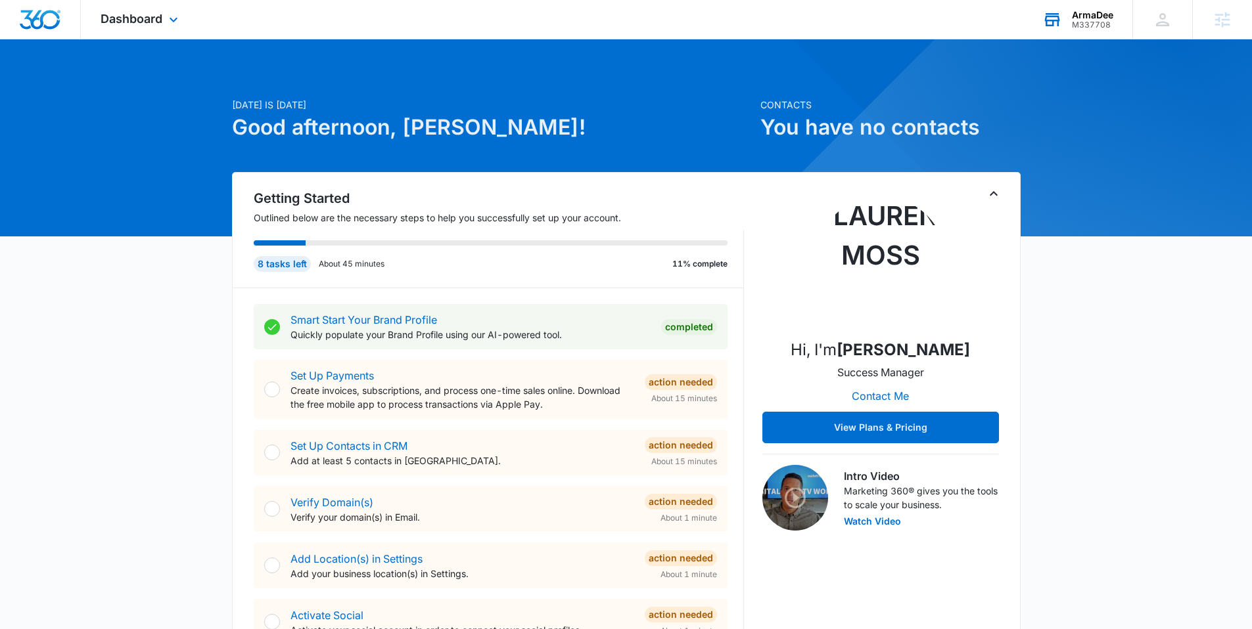
click at [1076, 23] on div "M337708" at bounding box center [1092, 24] width 41 height 9
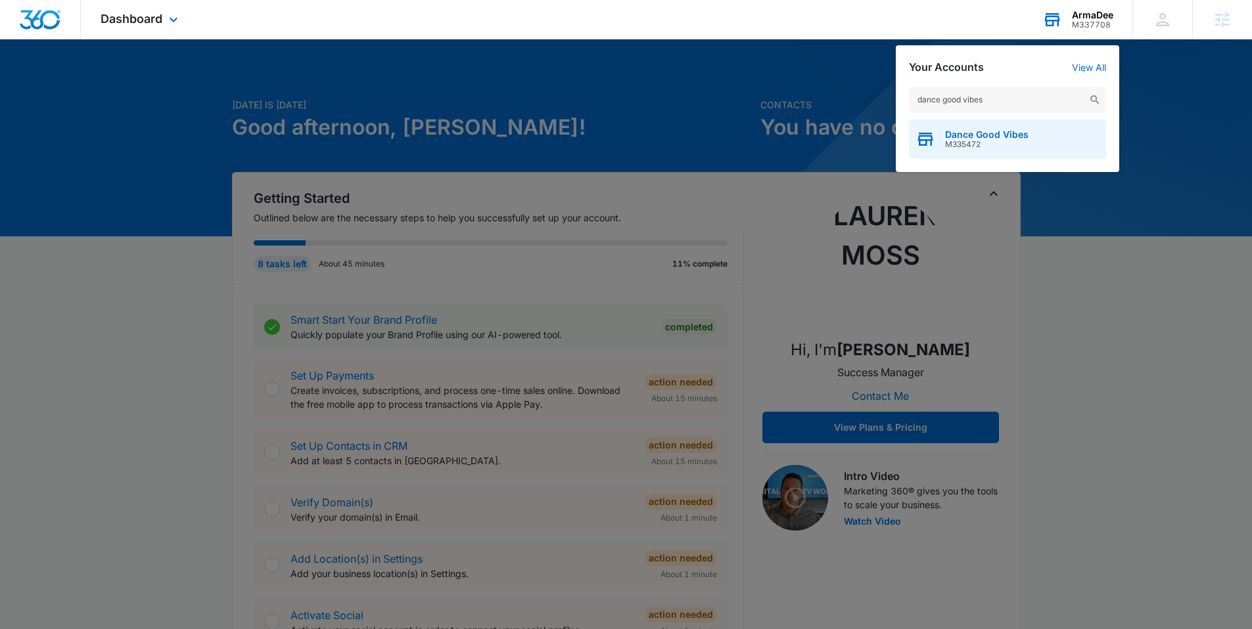
type input "dance good vibes"
click at [968, 133] on span "Dance Good Vibes" at bounding box center [986, 134] width 83 height 11
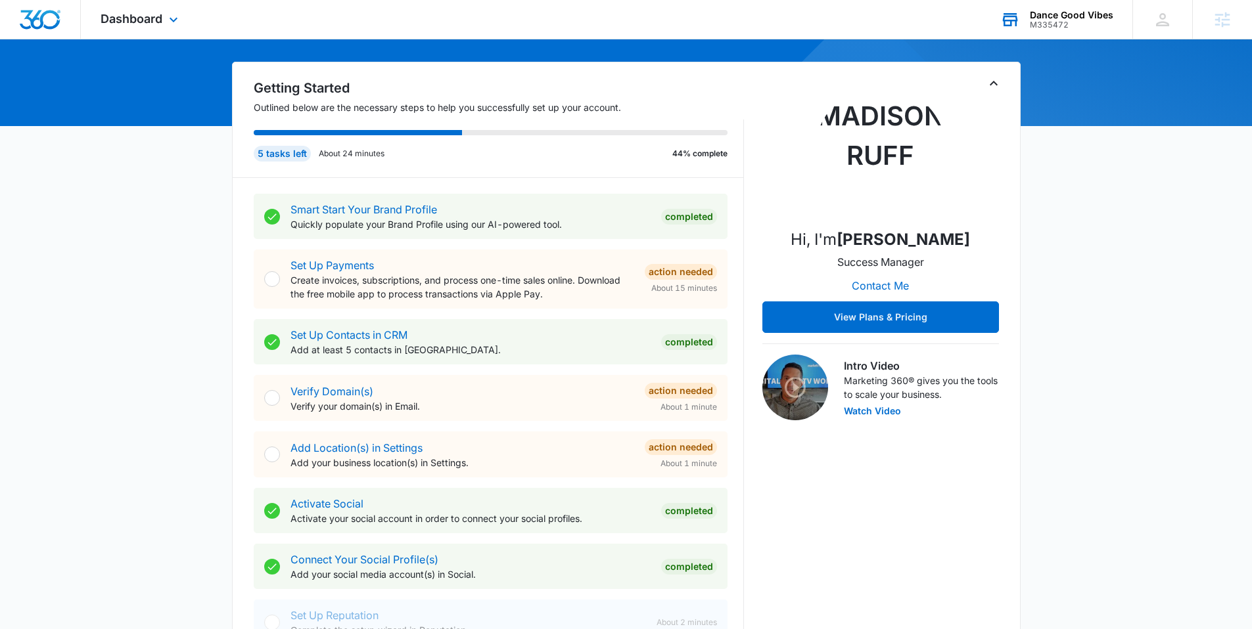
scroll to position [119, 0]
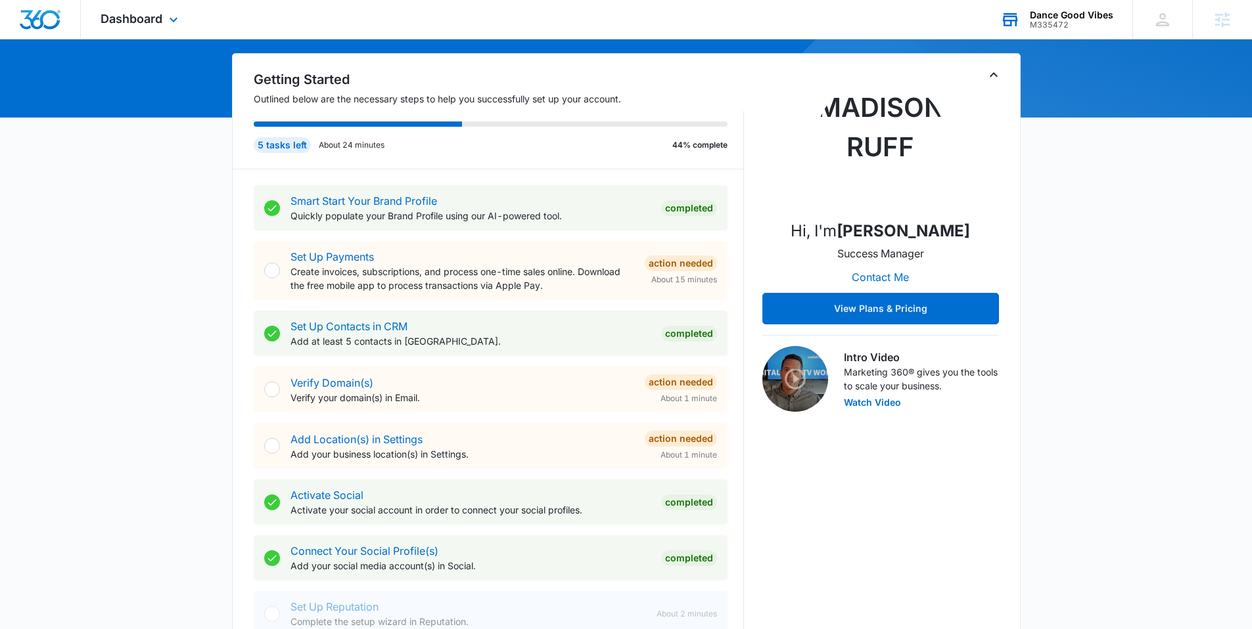
click at [1081, 14] on div "Dance Good Vibes" at bounding box center [1071, 15] width 83 height 11
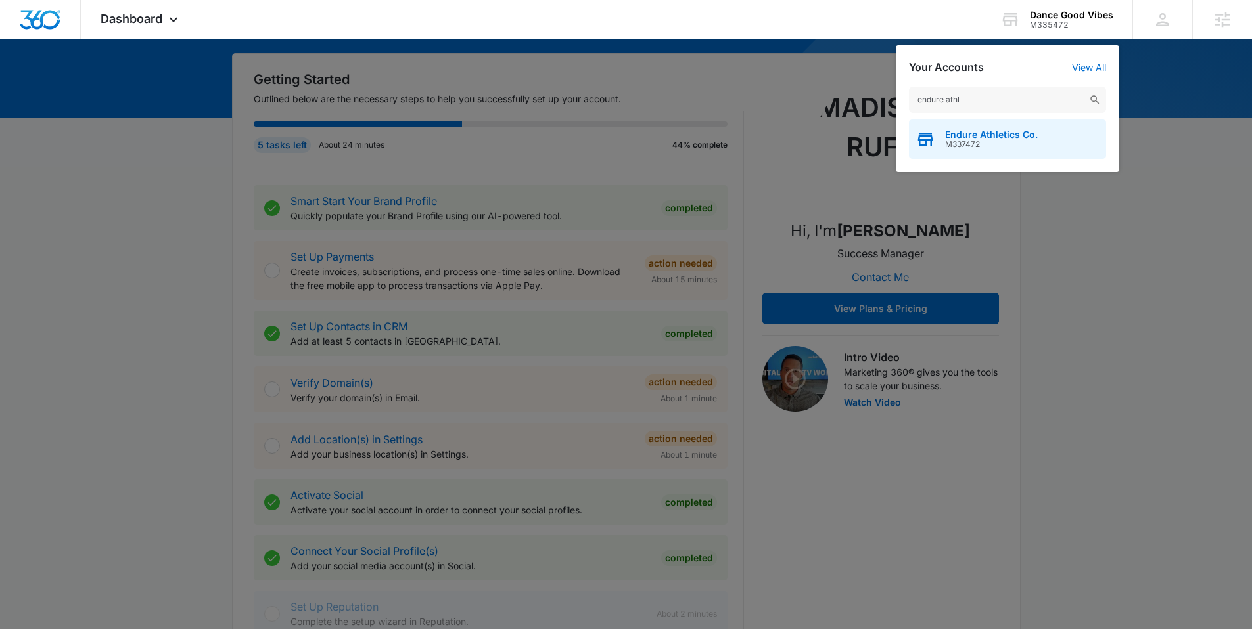
type input "endure athl"
click at [984, 135] on span "Endure Athletics Co." at bounding box center [991, 134] width 93 height 11
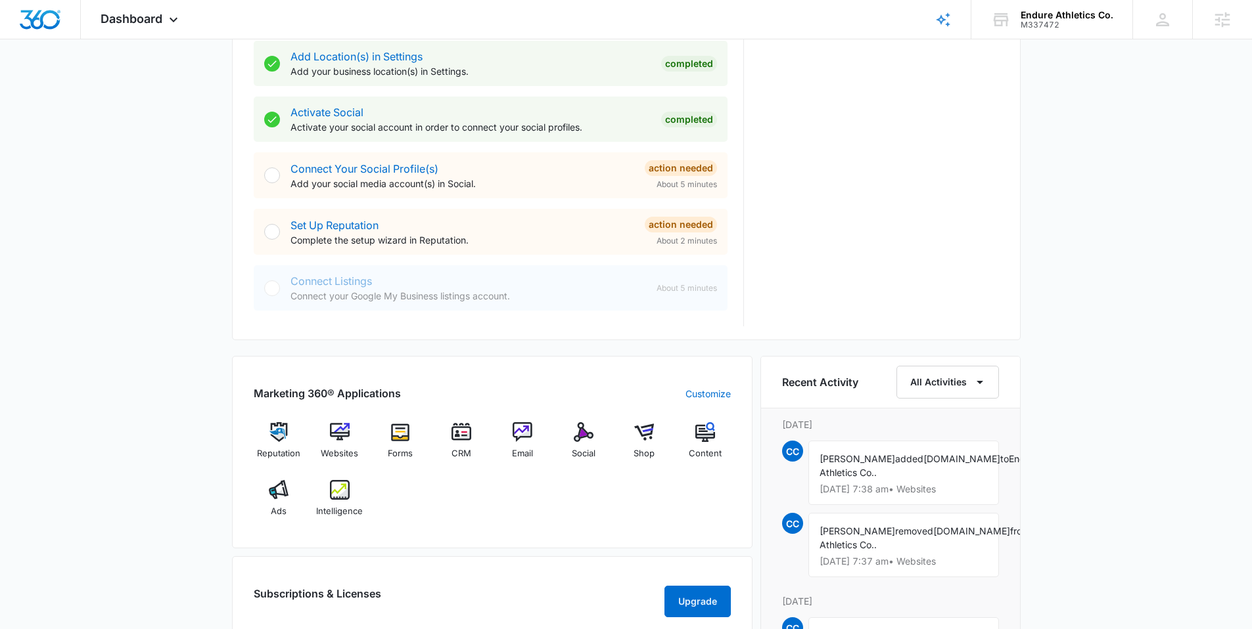
scroll to position [589, 0]
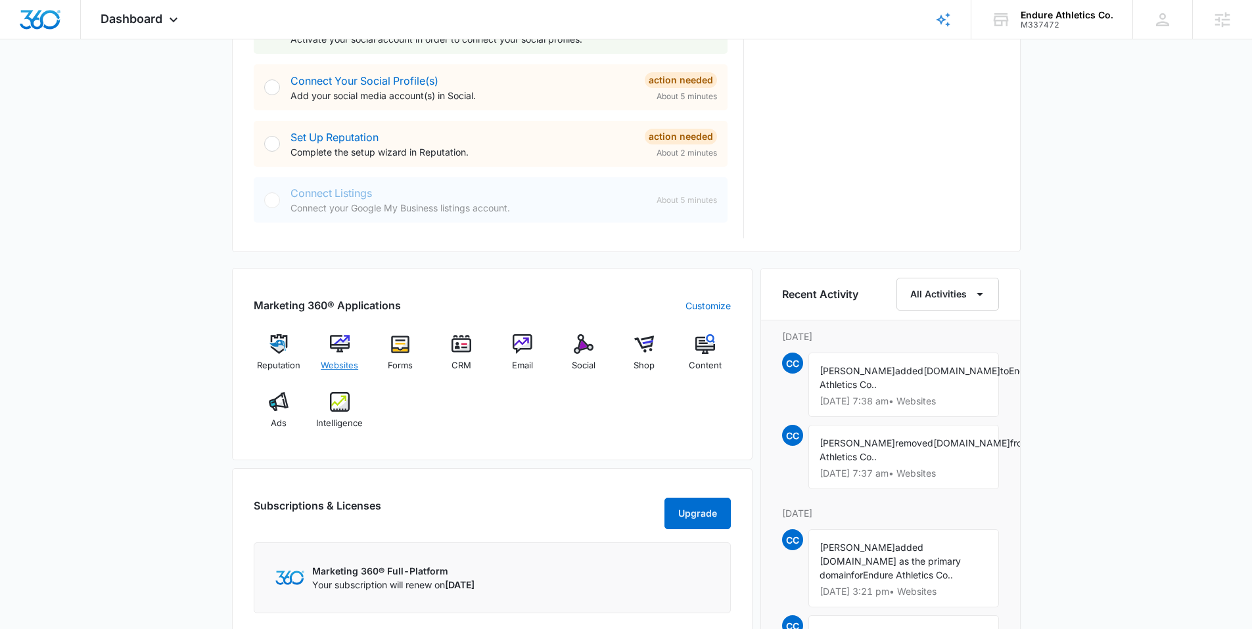
click at [334, 344] on img at bounding box center [340, 344] width 20 height 20
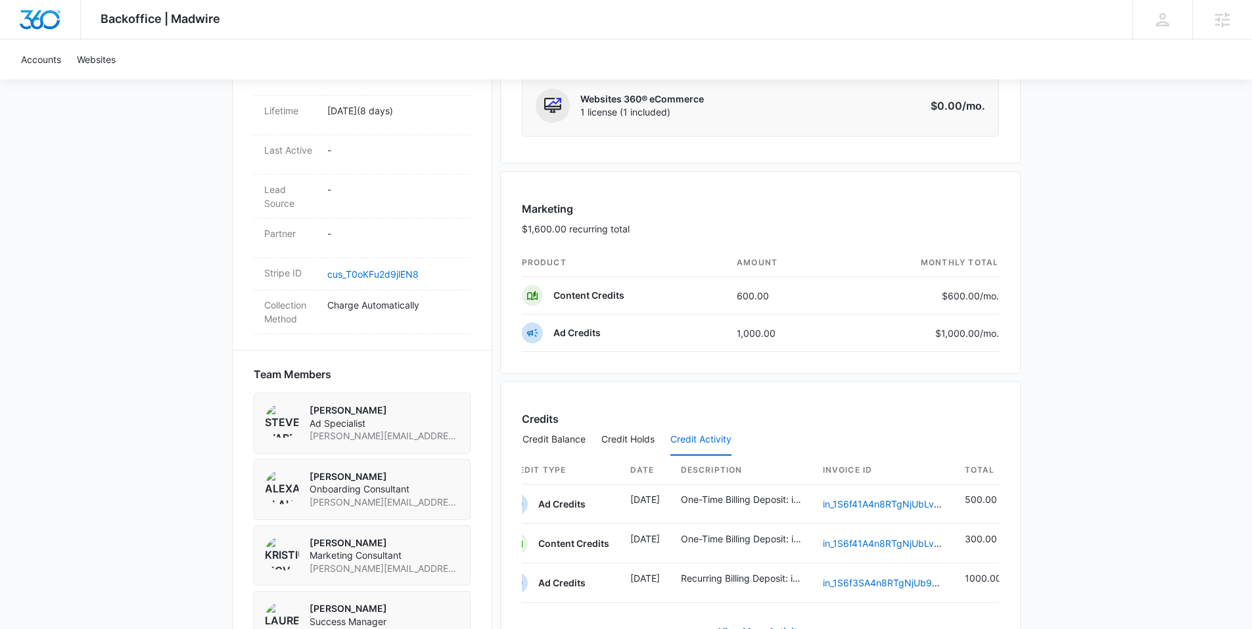
scroll to position [589, 0]
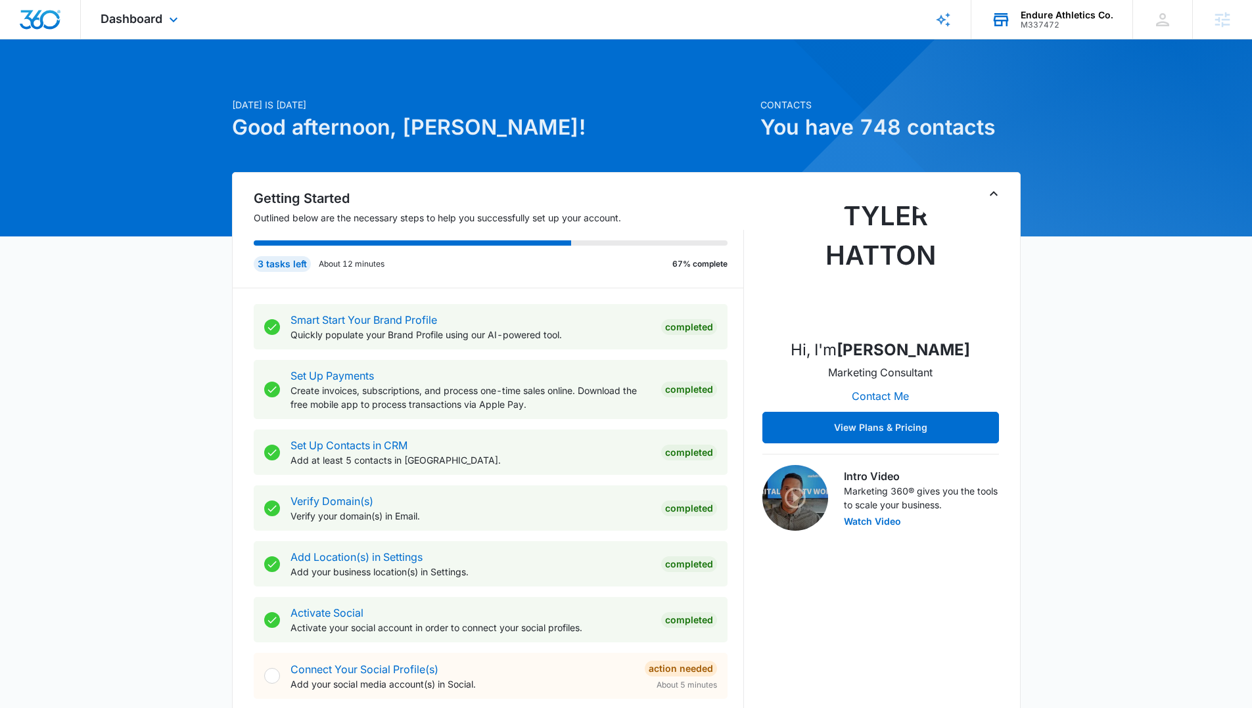
click at [1032, 22] on div "M337472" at bounding box center [1066, 24] width 93 height 9
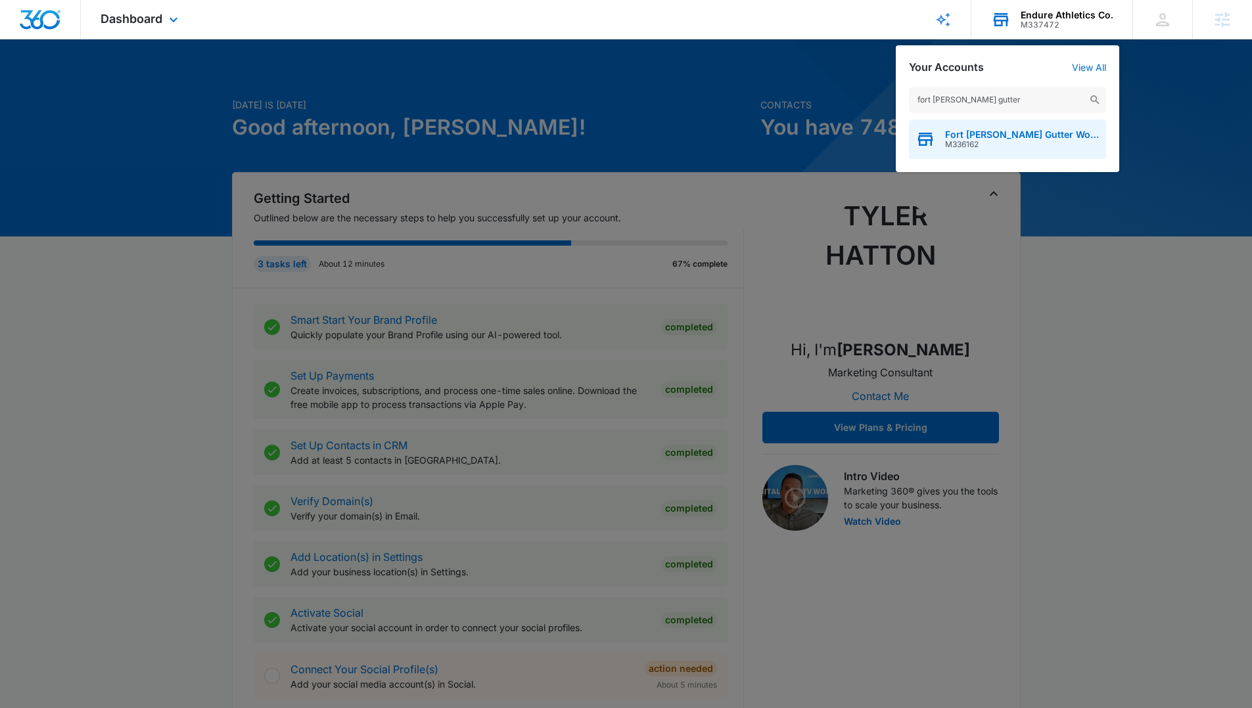
type input "fort [PERSON_NAME] gutter"
click at [987, 141] on span "M336162" at bounding box center [1022, 144] width 154 height 9
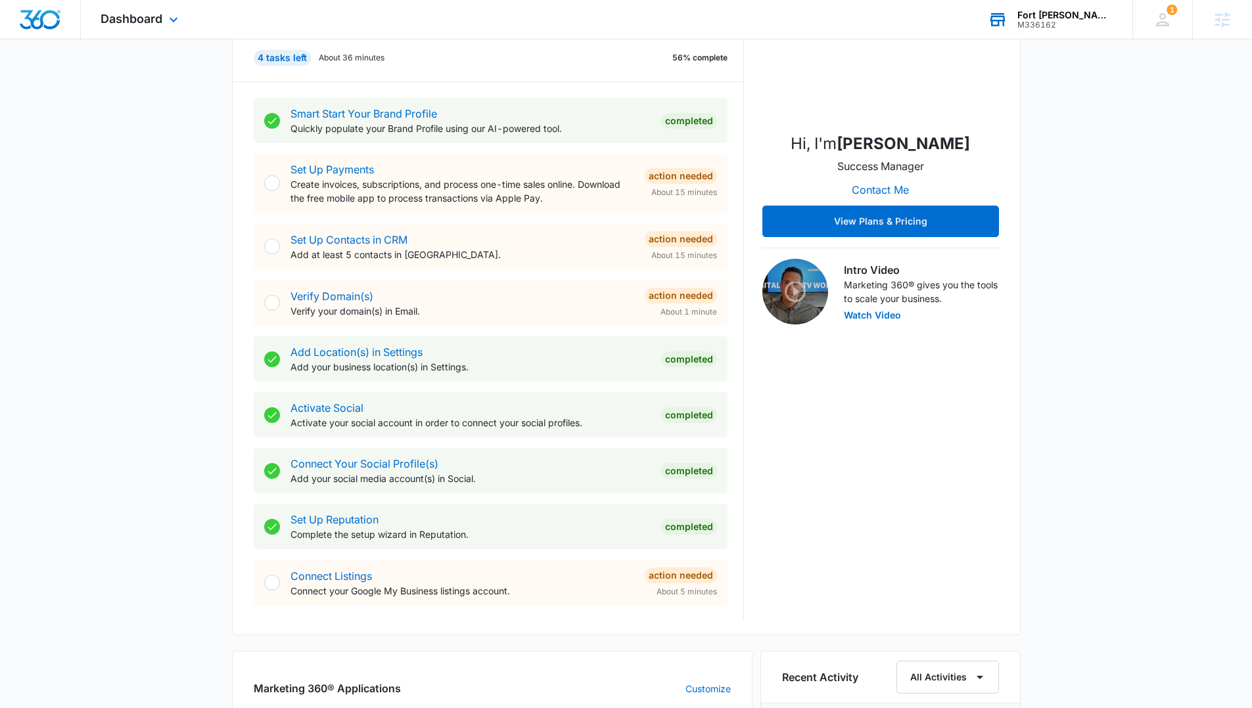
scroll to position [209, 0]
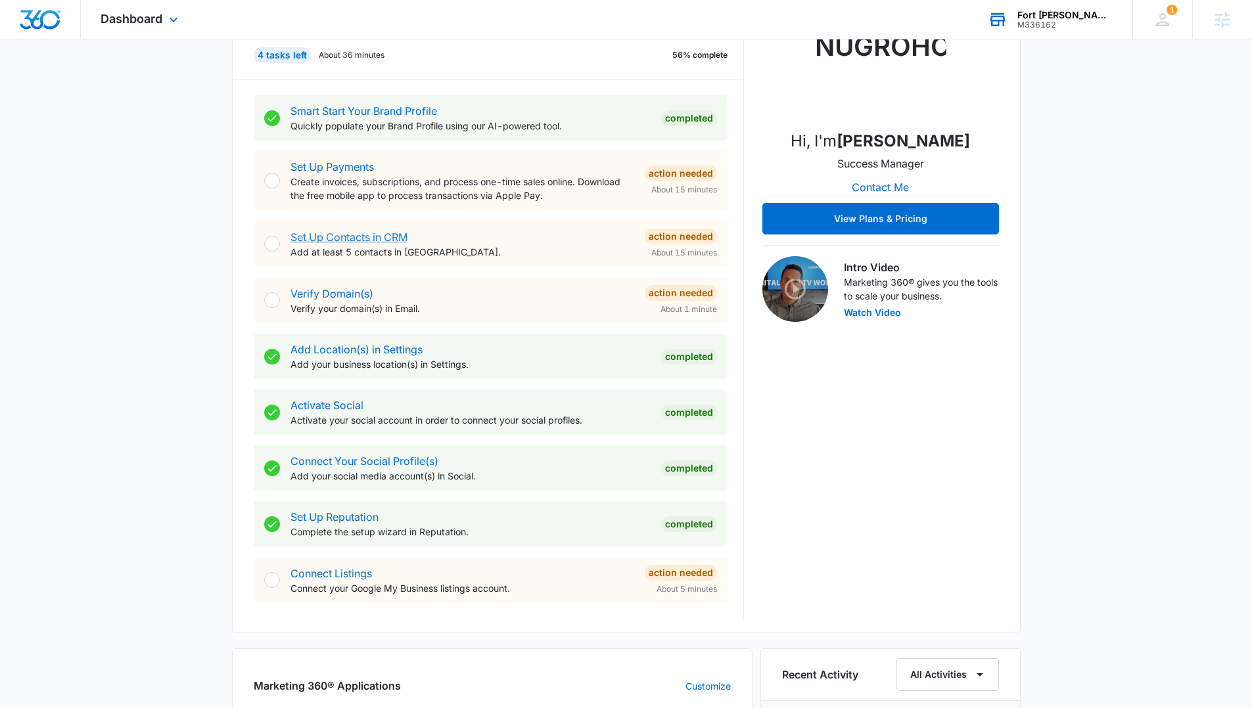
click at [377, 233] on link "Set Up Contacts in CRM" at bounding box center [348, 237] width 117 height 13
